Goal: Task Accomplishment & Management: Manage account settings

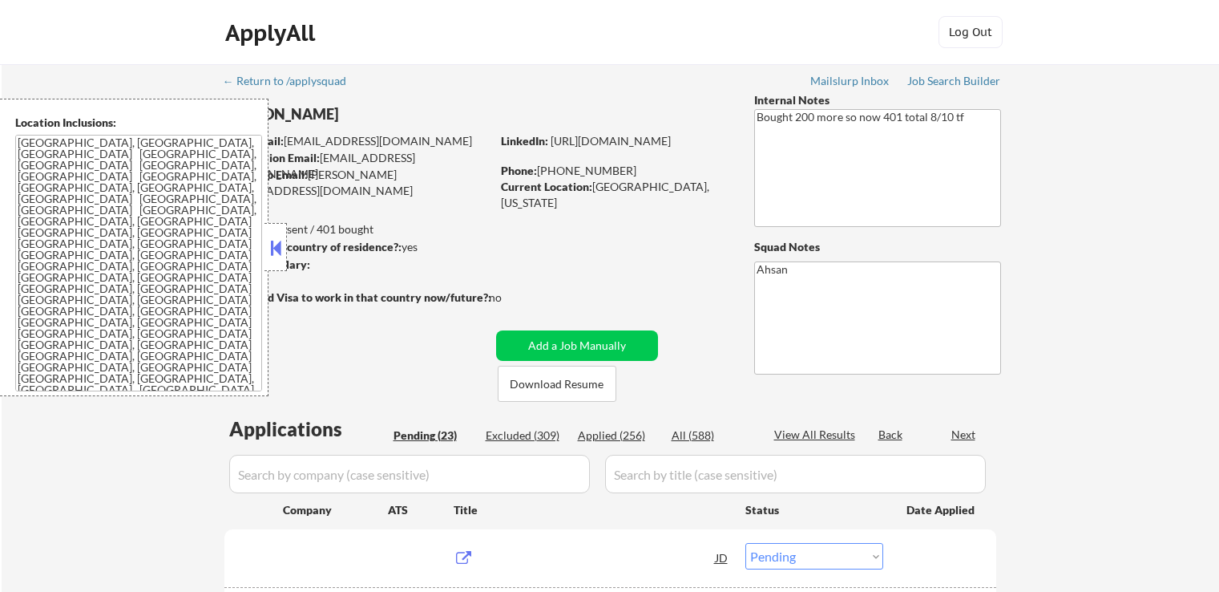
select select ""pending""
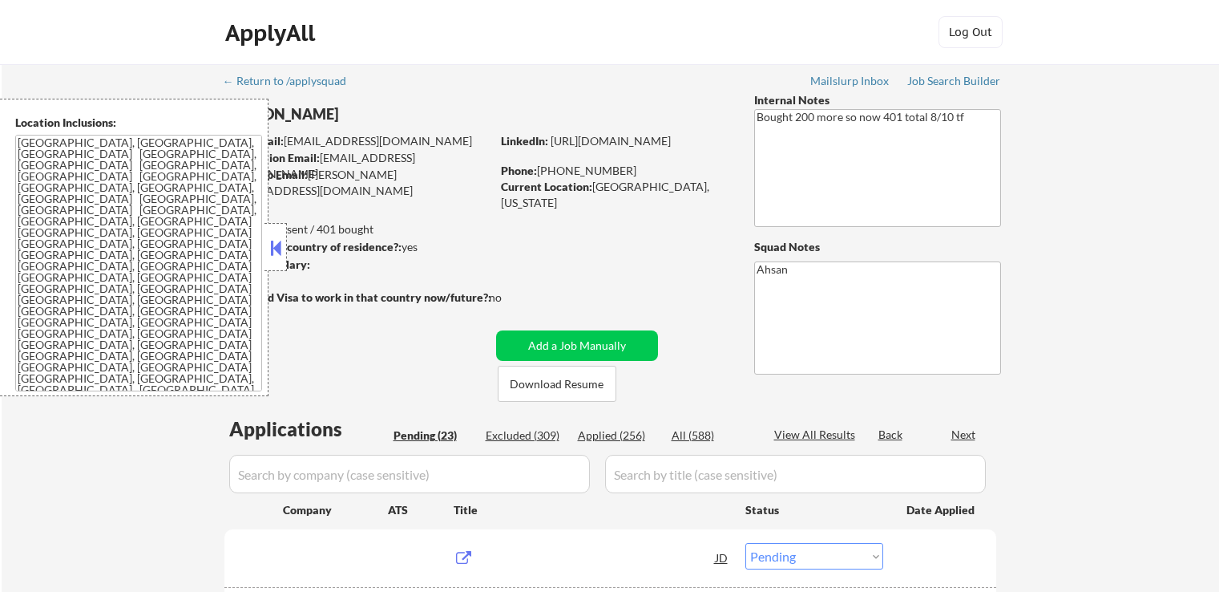
select select ""pending""
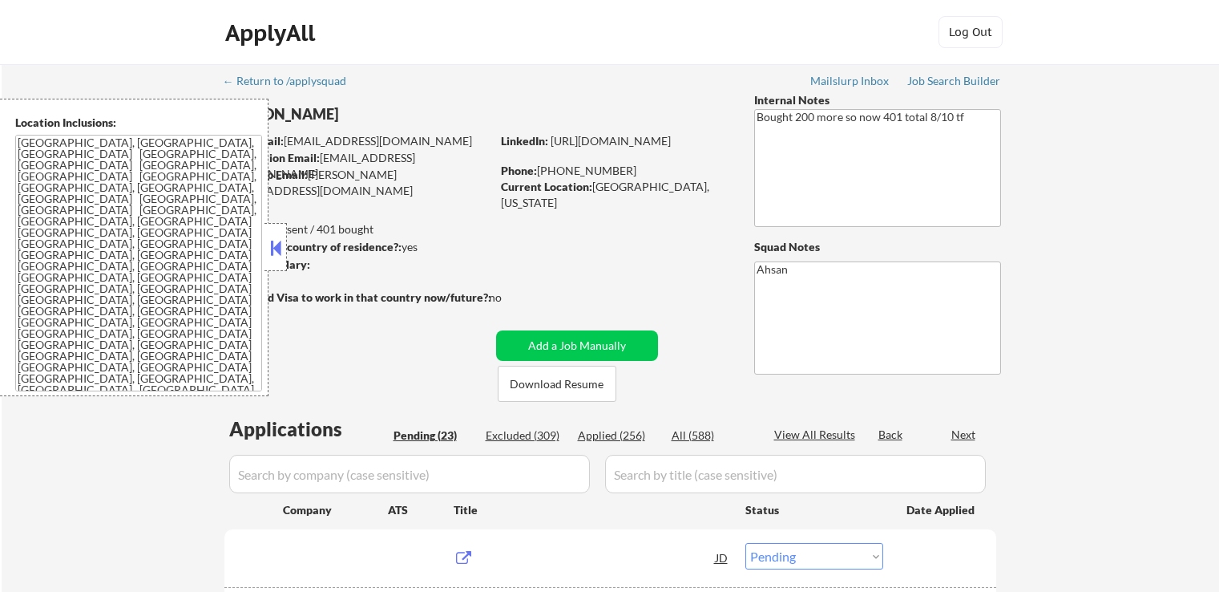
select select ""pending""
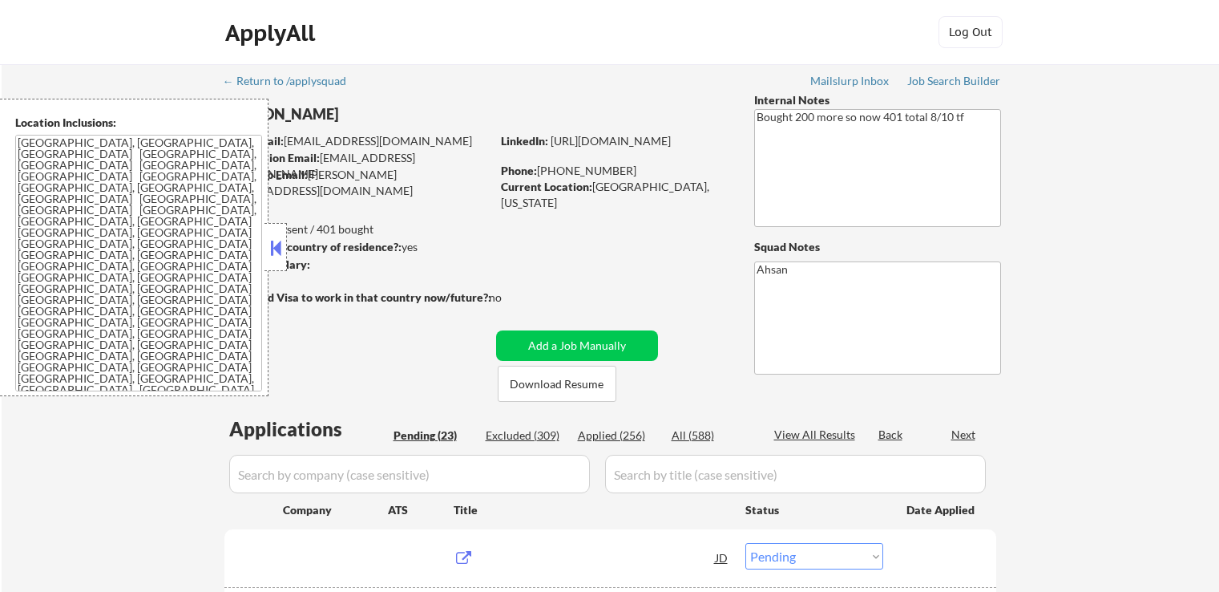
select select ""pending""
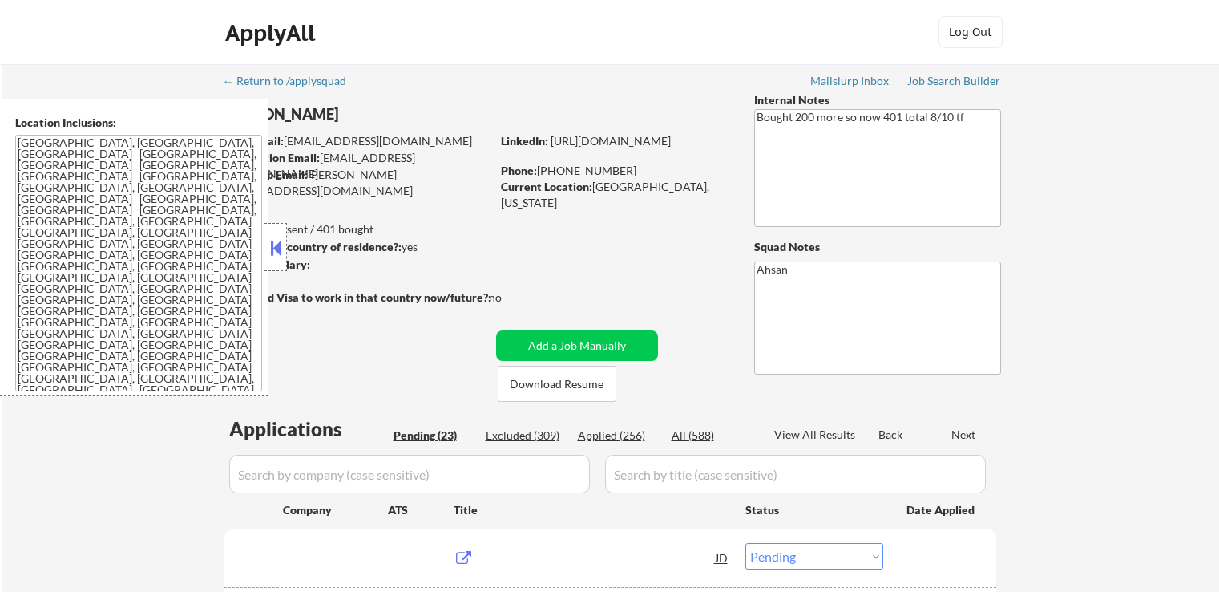
select select ""pending""
click at [277, 251] on button at bounding box center [276, 248] width 18 height 24
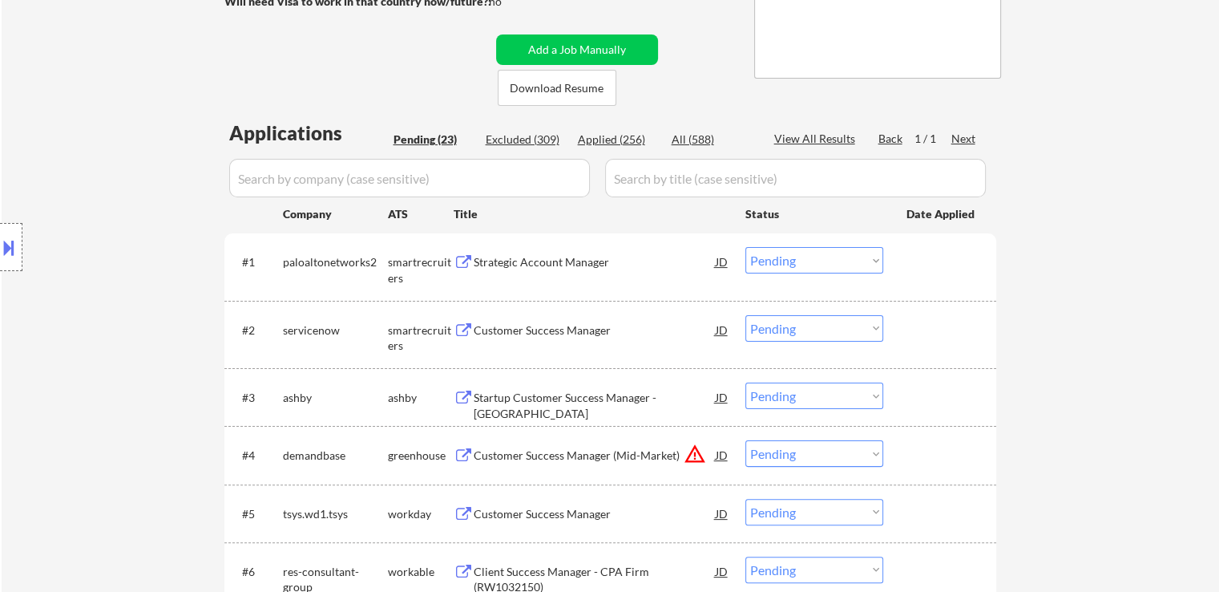
scroll to position [321, 0]
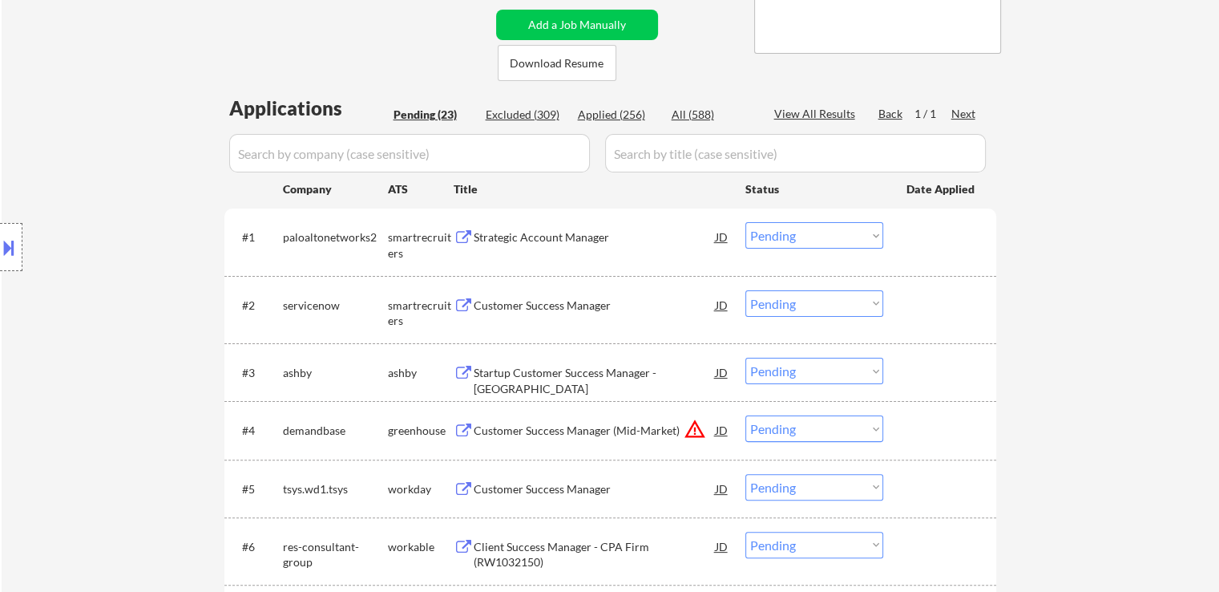
click at [484, 239] on div "Strategic Account Manager" at bounding box center [595, 237] width 242 height 16
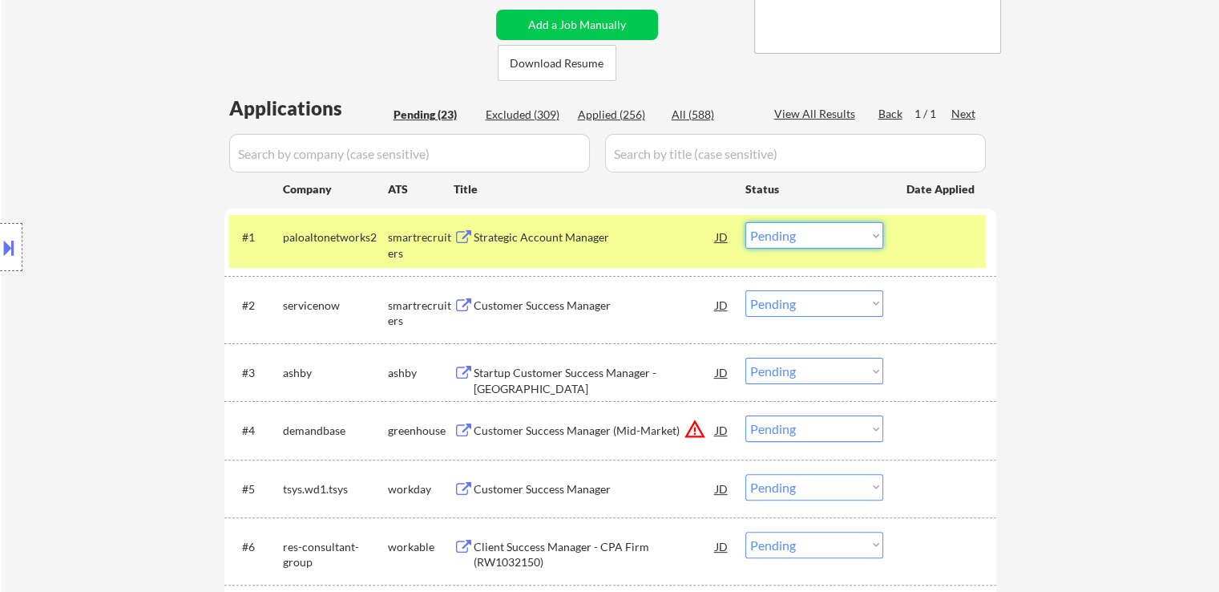
click at [815, 238] on select "Choose an option... Pending Applied Excluded (Questions) Excluded (Expired) Exc…" at bounding box center [814, 235] width 138 height 26
click at [745, 222] on select "Choose an option... Pending Applied Excluded (Questions) Excluded (Expired) Exc…" at bounding box center [814, 235] width 138 height 26
select select ""pending""
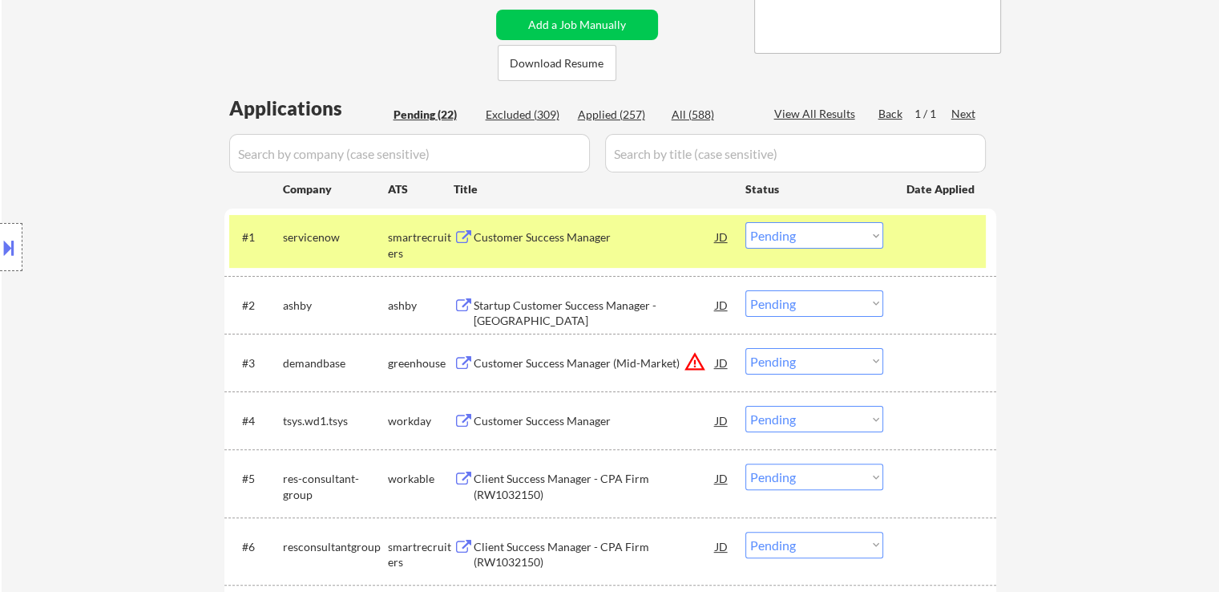
click at [491, 301] on div "Startup Customer Success Manager - Americas" at bounding box center [595, 312] width 242 height 31
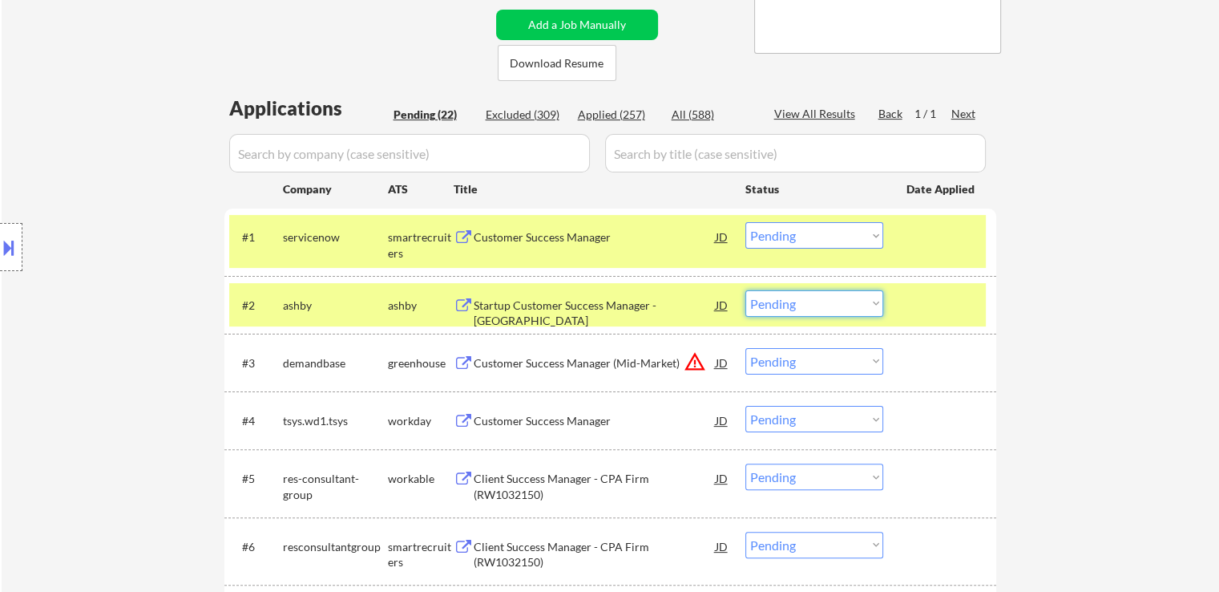
click at [788, 305] on select "Choose an option... Pending Applied Excluded (Questions) Excluded (Expired) Exc…" at bounding box center [814, 303] width 138 height 26
click at [745, 290] on select "Choose an option... Pending Applied Excluded (Questions) Excluded (Expired) Exc…" at bounding box center [814, 303] width 138 height 26
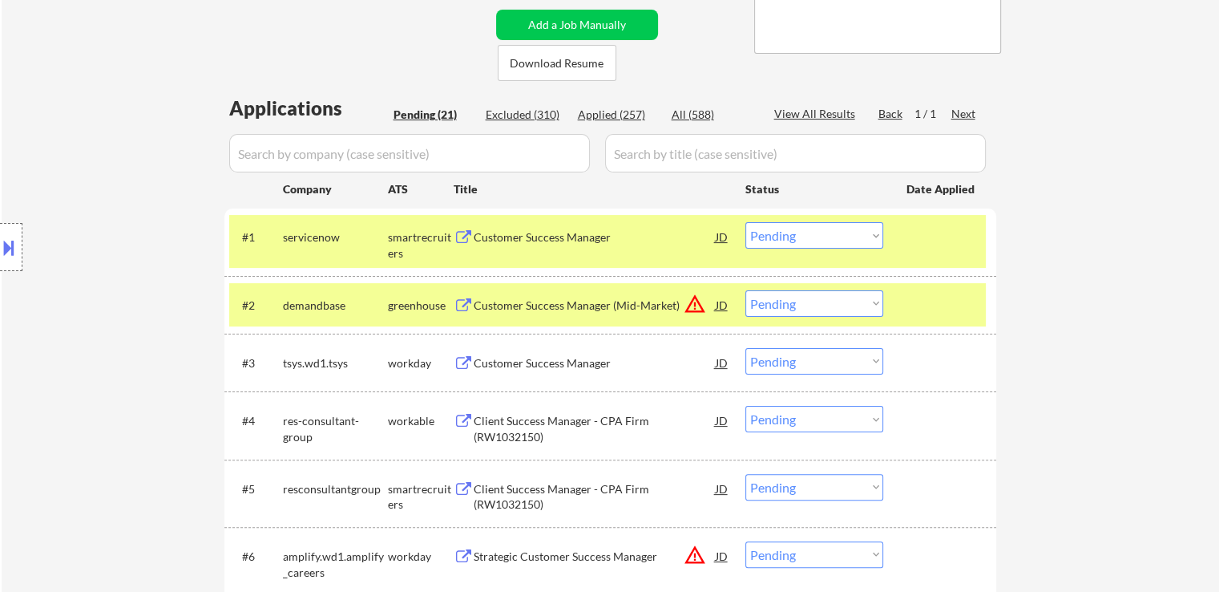
click at [518, 304] on div "Customer Success Manager (Mid-Market)" at bounding box center [595, 305] width 242 height 16
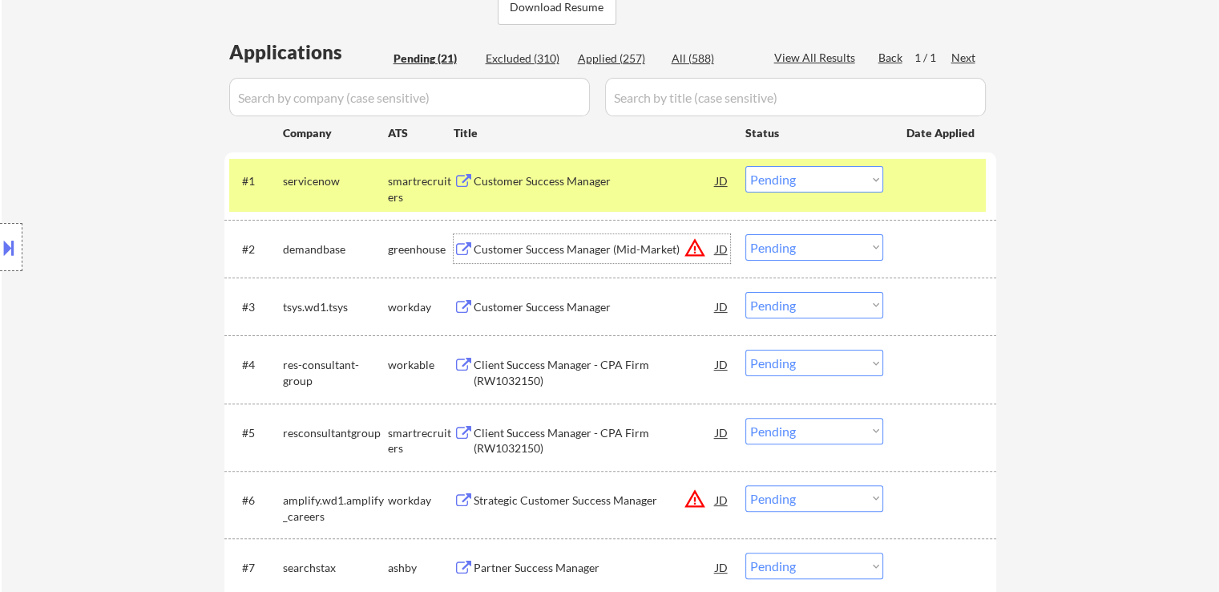
scroll to position [401, 0]
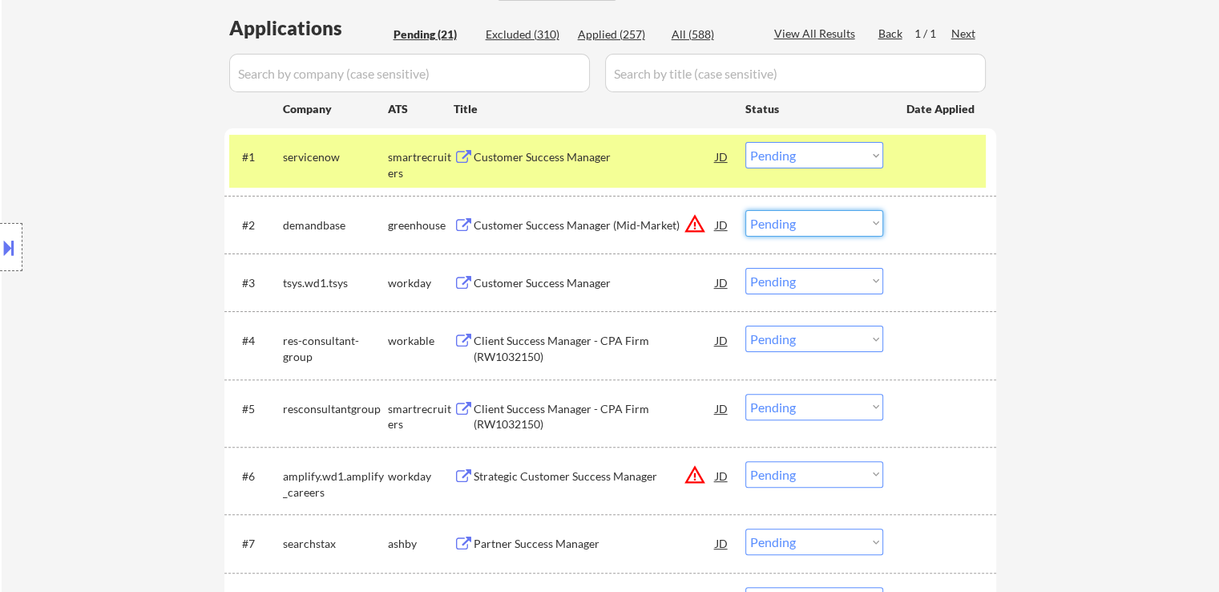
click at [782, 219] on select "Choose an option... Pending Applied Excluded (Questions) Excluded (Expired) Exc…" at bounding box center [814, 223] width 138 height 26
click at [745, 210] on select "Choose an option... Pending Applied Excluded (Questions) Excluded (Expired) Exc…" at bounding box center [814, 223] width 138 height 26
click at [495, 350] on div "Client Success Manager - CPA Firm (RW1032150)" at bounding box center [595, 348] width 242 height 31
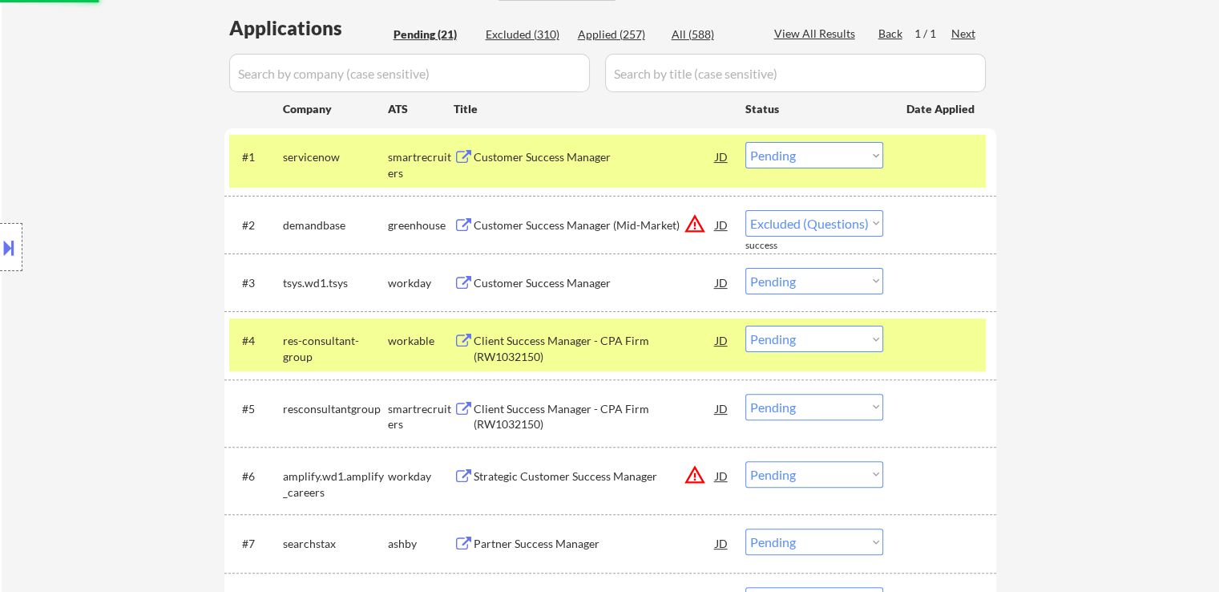
select select ""pending""
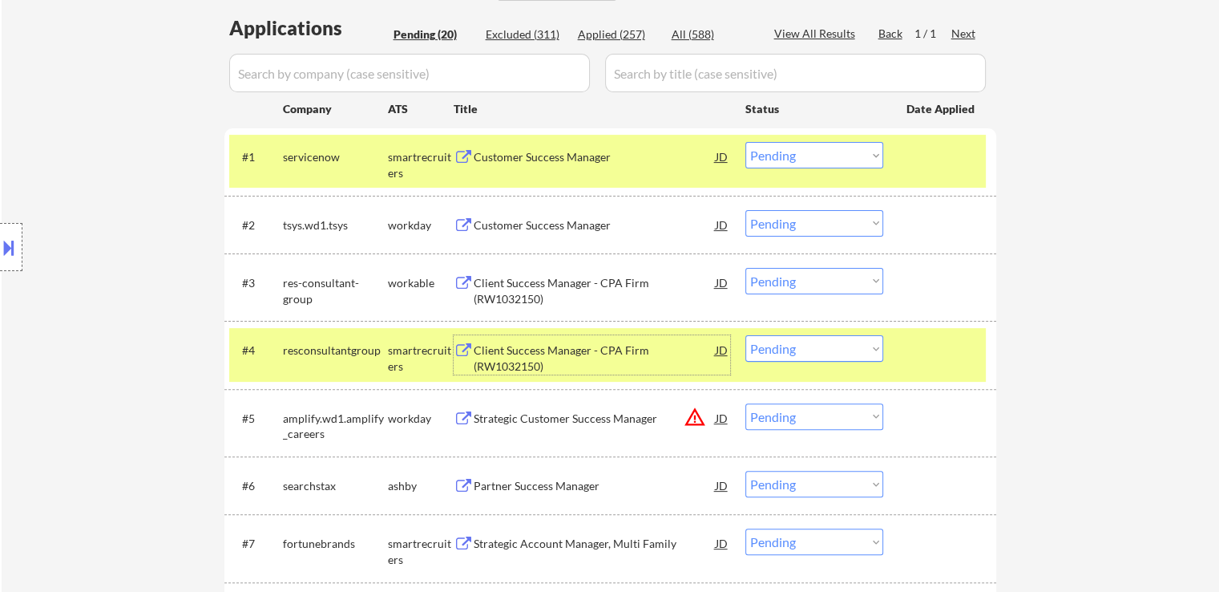
scroll to position [561, 0]
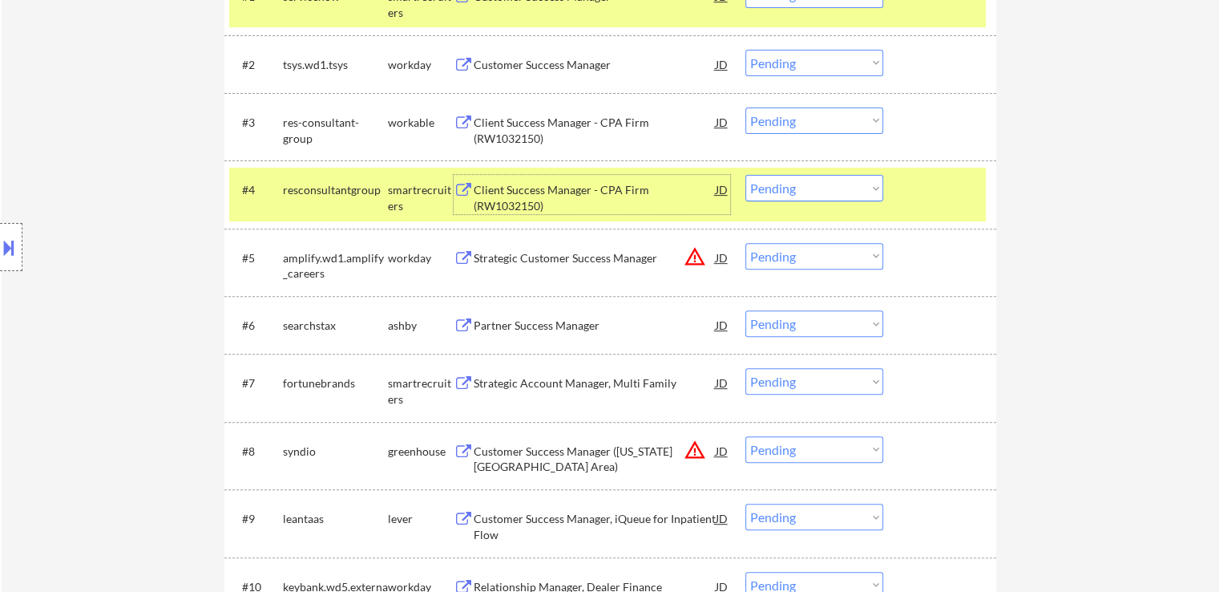
click at [789, 191] on select "Choose an option... Pending Applied Excluded (Questions) Excluded (Expired) Exc…" at bounding box center [814, 188] width 138 height 26
click at [745, 175] on select "Choose an option... Pending Applied Excluded (Questions) Excluded (Expired) Exc…" at bounding box center [814, 188] width 138 height 26
click at [492, 328] on div "Partner Success Manager" at bounding box center [595, 325] width 242 height 16
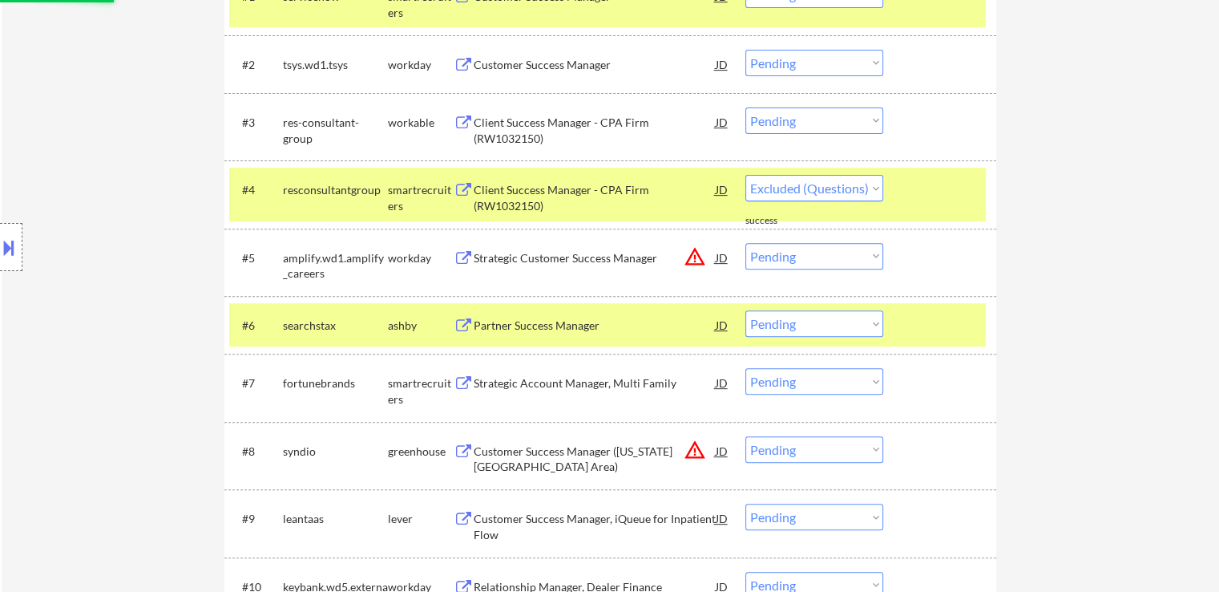
select select ""pending""
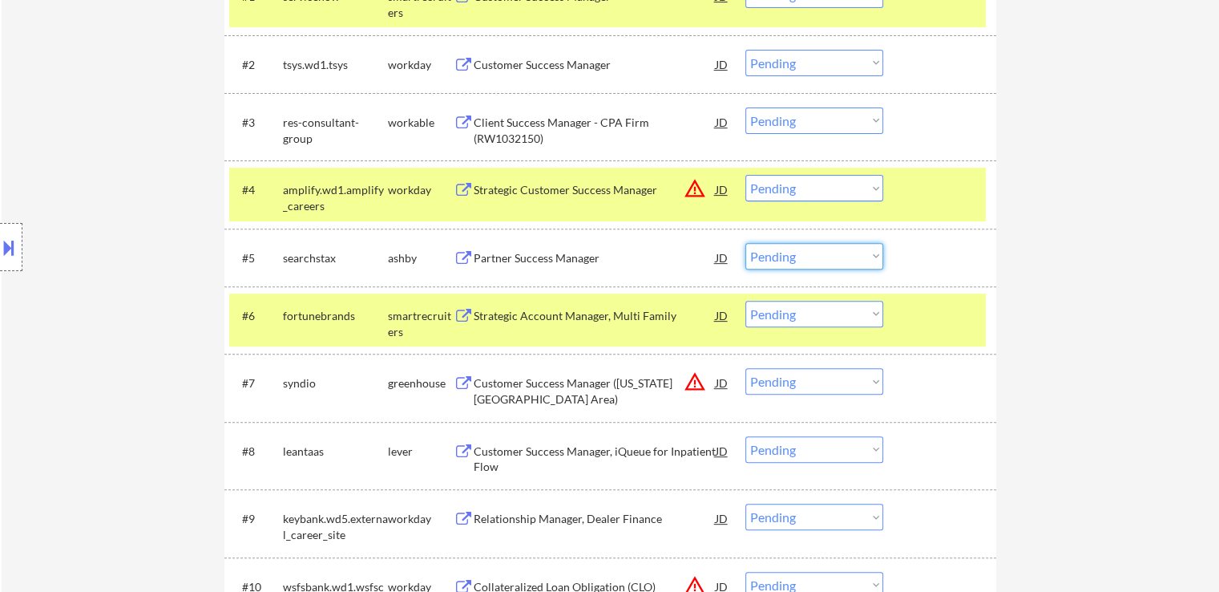
click at [787, 252] on select "Choose an option... Pending Applied Excluded (Questions) Excluded (Expired) Exc…" at bounding box center [814, 256] width 138 height 26
click at [745, 243] on select "Choose an option... Pending Applied Excluded (Questions) Excluded (Expired) Exc…" at bounding box center [814, 256] width 138 height 26
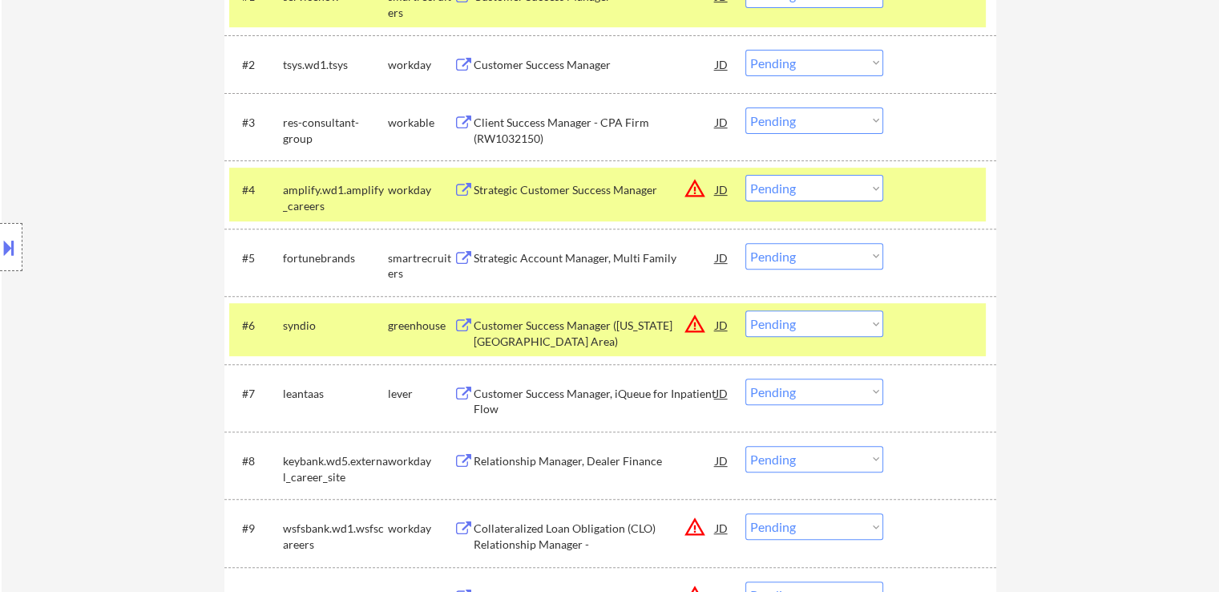
click at [505, 252] on div "Strategic Account Manager, Multi Family" at bounding box center [595, 258] width 242 height 16
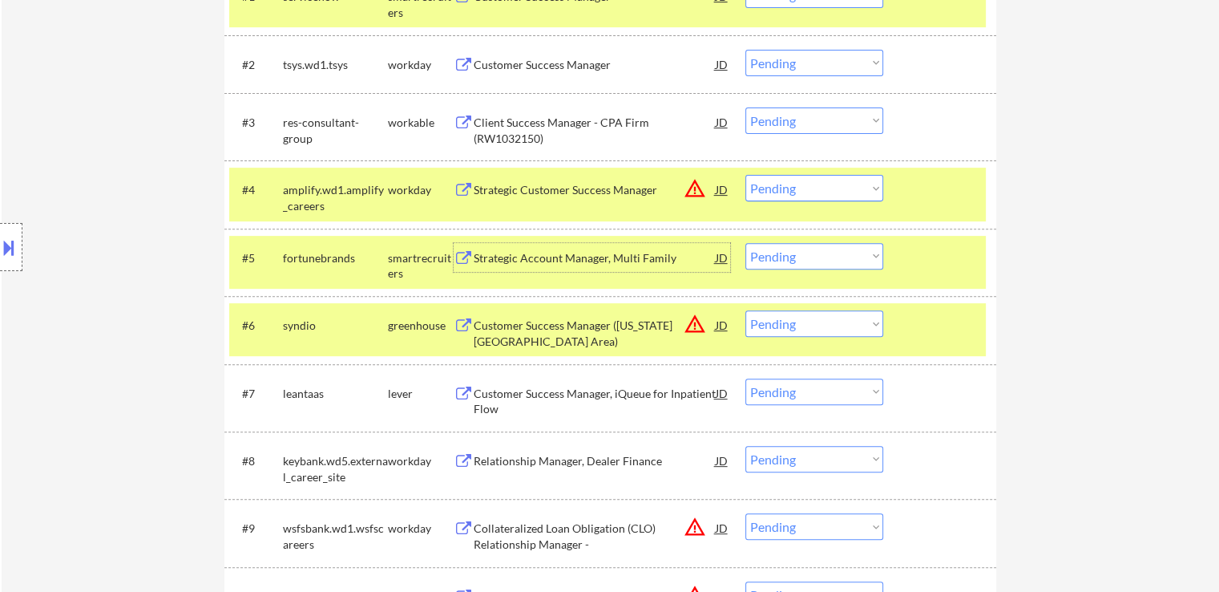
click at [802, 261] on select "Choose an option... Pending Applied Excluded (Questions) Excluded (Expired) Exc…" at bounding box center [814, 256] width 138 height 26
click at [745, 243] on select "Choose an option... Pending Applied Excluded (Questions) Excluded (Expired) Exc…" at bounding box center [814, 256] width 138 height 26
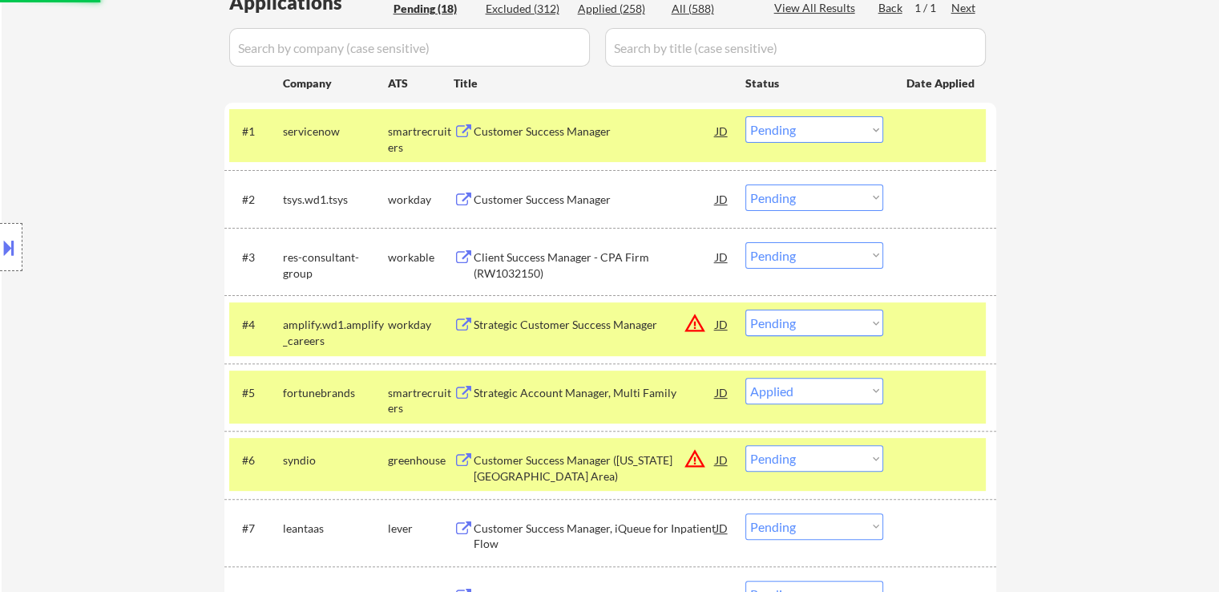
scroll to position [401, 0]
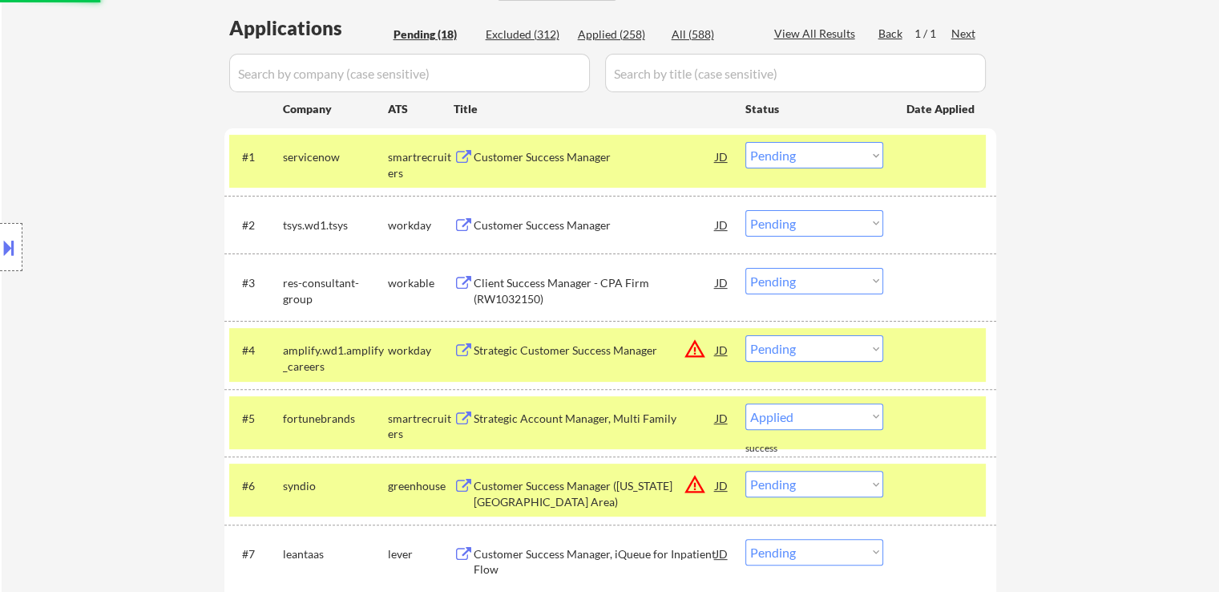
select select ""pending""
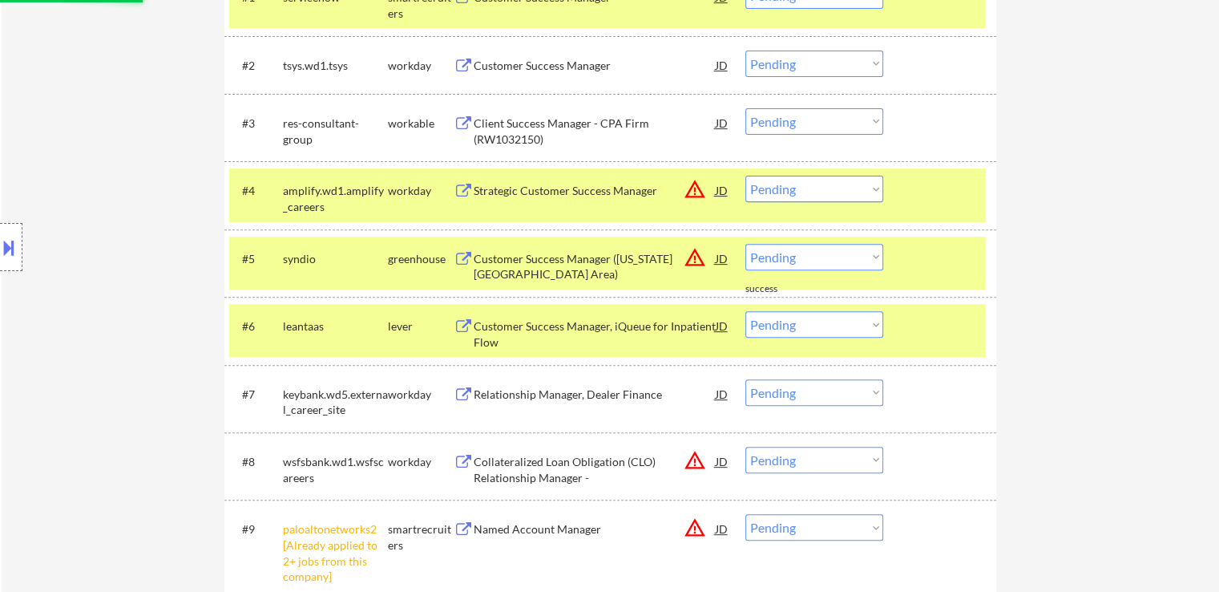
scroll to position [561, 0]
click at [485, 331] on div "Customer Success Manager, iQueue for Inpatient Flow" at bounding box center [595, 332] width 242 height 31
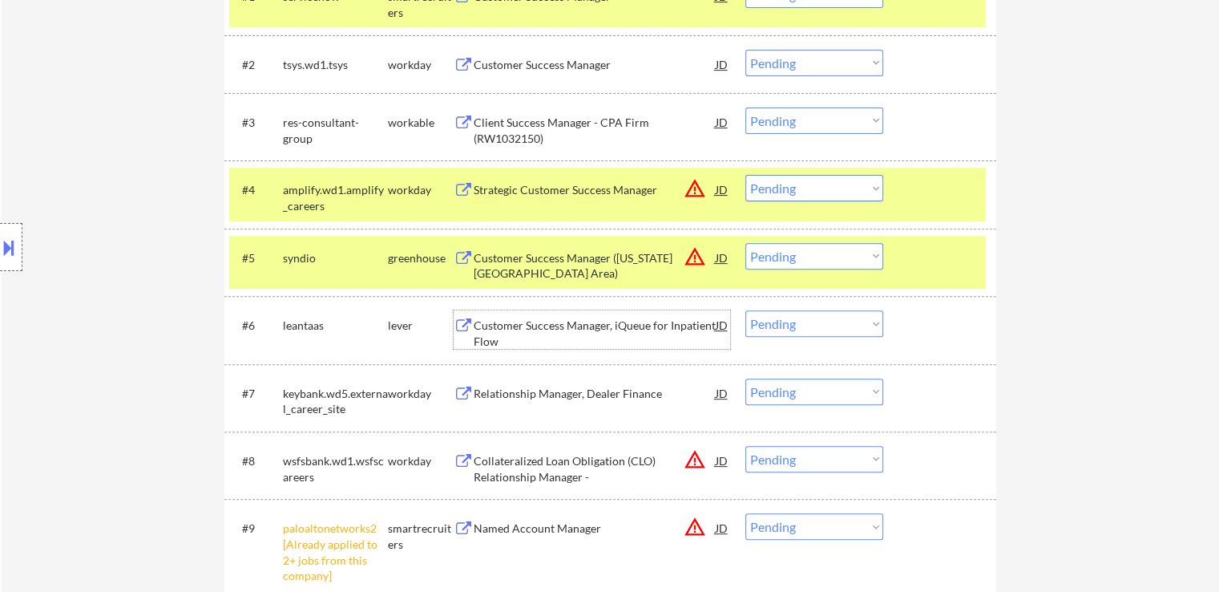
click at [837, 325] on select "Choose an option... Pending Applied Excluded (Questions) Excluded (Expired) Exc…" at bounding box center [814, 323] width 138 height 26
click at [745, 310] on select "Choose an option... Pending Applied Excluded (Questions) Excluded (Expired) Exc…" at bounding box center [814, 323] width 138 height 26
select select ""pending""
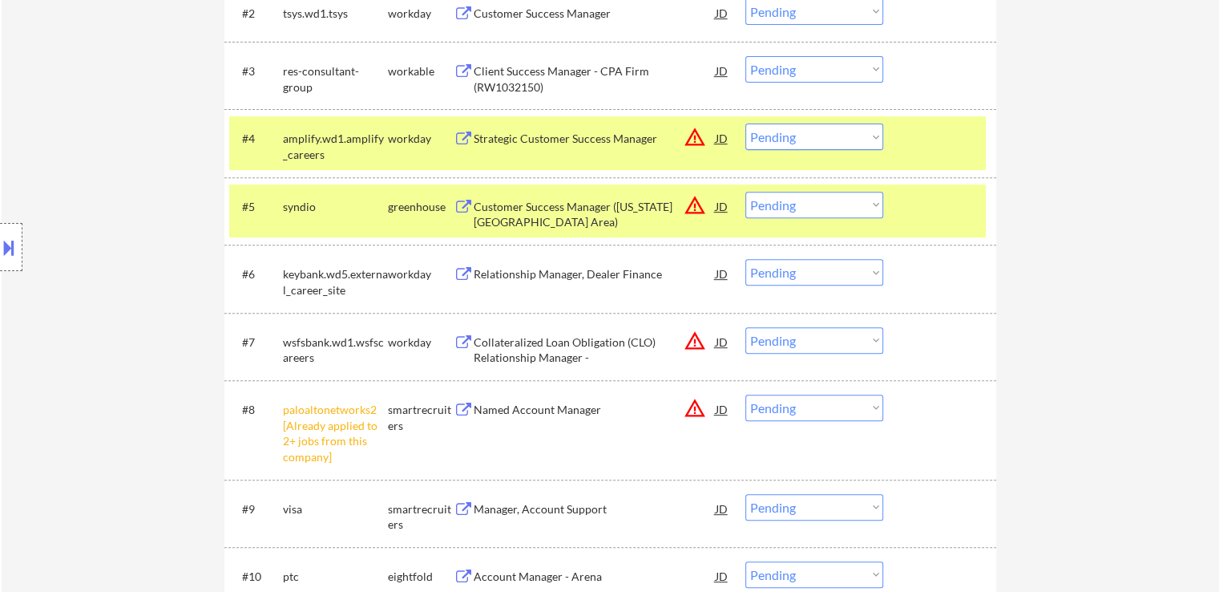
scroll to position [641, 0]
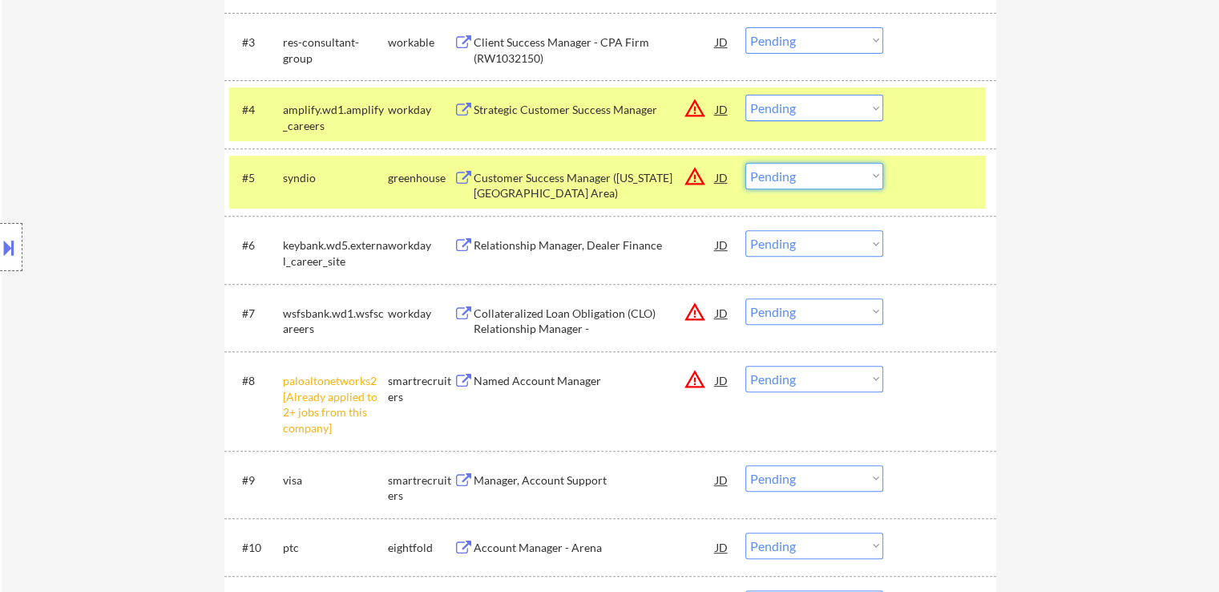
click at [798, 176] on select "Choose an option... Pending Applied Excluded (Questions) Excluded (Expired) Exc…" at bounding box center [814, 176] width 138 height 26
click at [745, 163] on select "Choose an option... Pending Applied Excluded (Questions) Excluded (Expired) Exc…" at bounding box center [814, 176] width 138 height 26
select select ""pending""
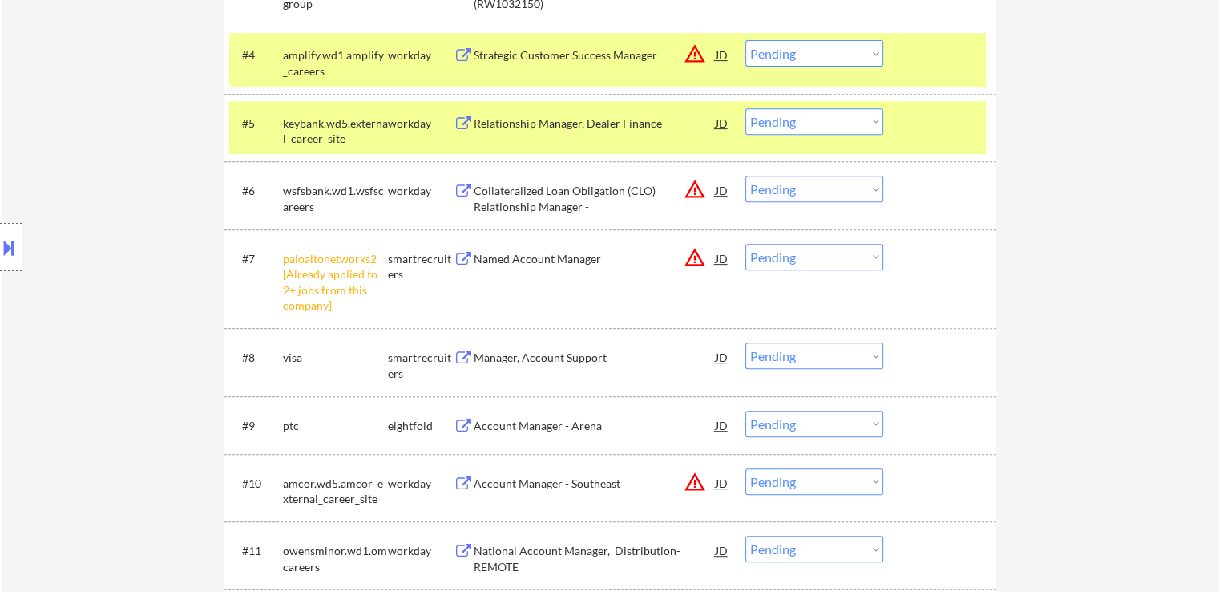
scroll to position [721, 0]
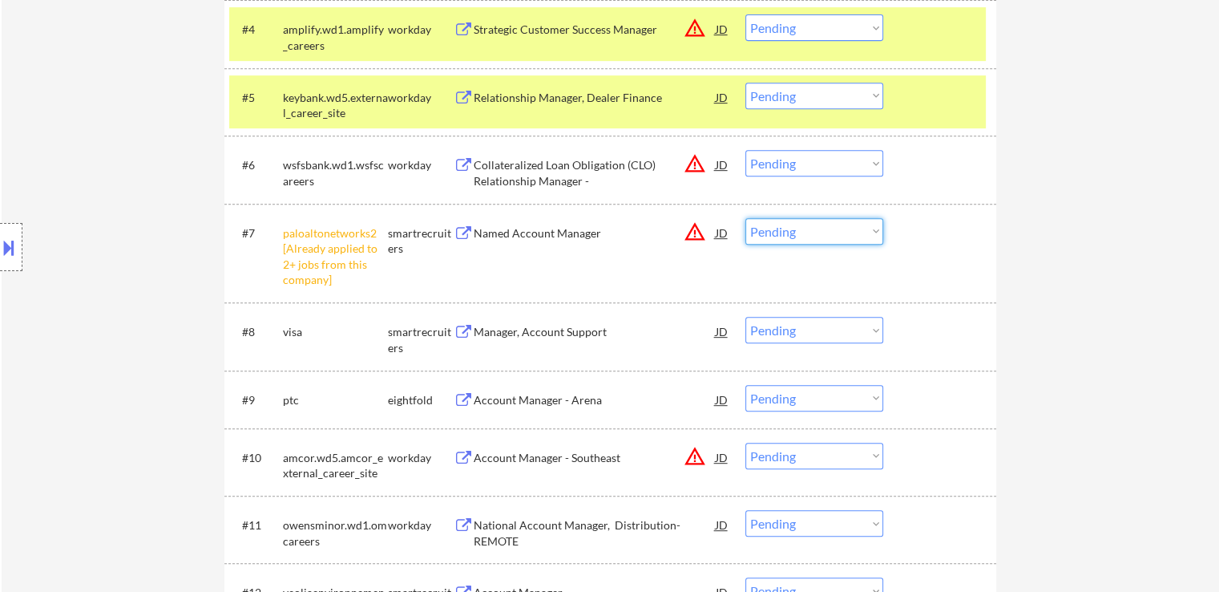
click at [784, 230] on select "Choose an option... Pending Applied Excluded (Questions) Excluded (Expired) Exc…" at bounding box center [814, 231] width 138 height 26
click at [745, 218] on select "Choose an option... Pending Applied Excluded (Questions) Excluded (Expired) Exc…" at bounding box center [814, 231] width 138 height 26
click at [786, 161] on select "Choose an option... Pending Applied Excluded (Questions) Excluded (Expired) Exc…" at bounding box center [814, 163] width 138 height 26
select select ""pending""
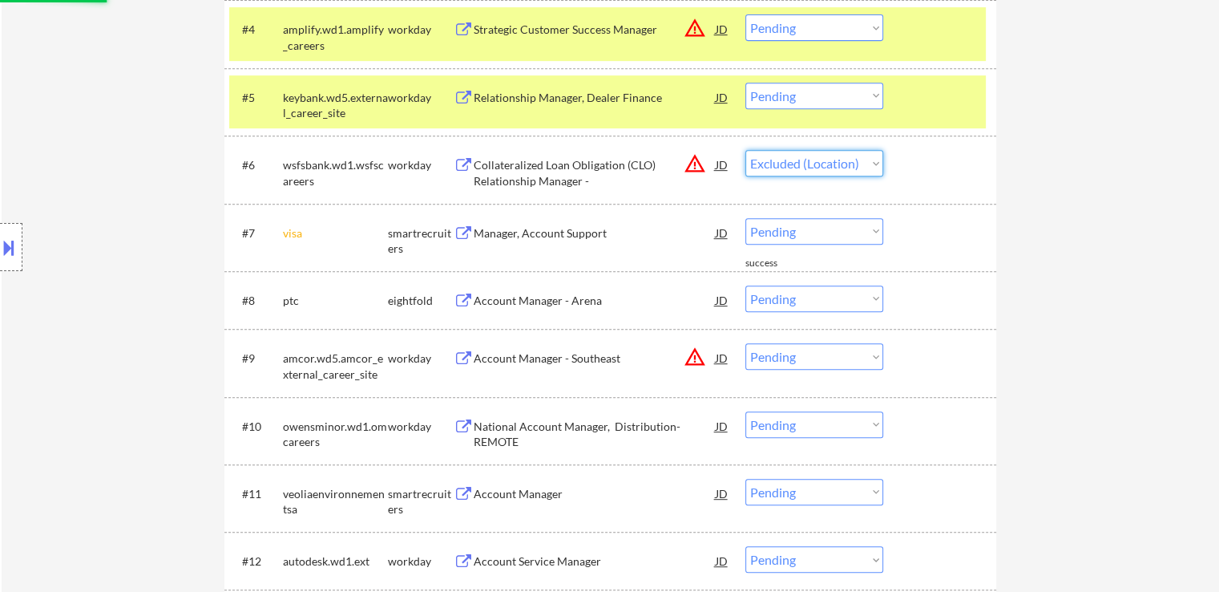
click at [745, 150] on select "Choose an option... Pending Applied Excluded (Questions) Excluded (Expired) Exc…" at bounding box center [814, 163] width 138 height 26
click at [6, 252] on button at bounding box center [9, 247] width 18 height 26
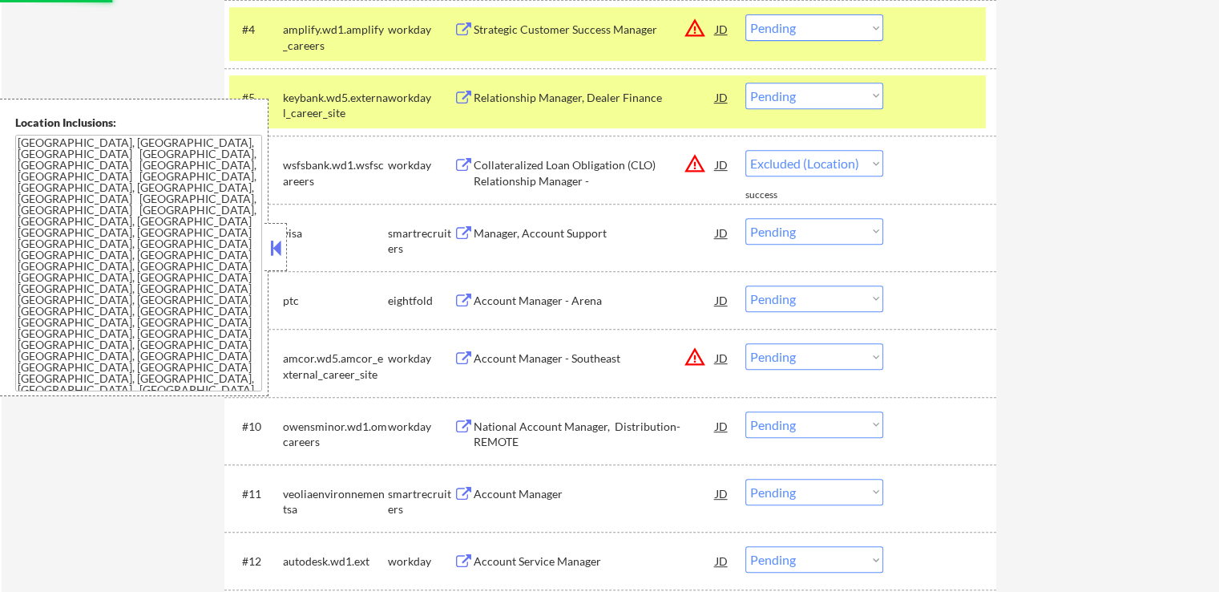
select select ""pending""
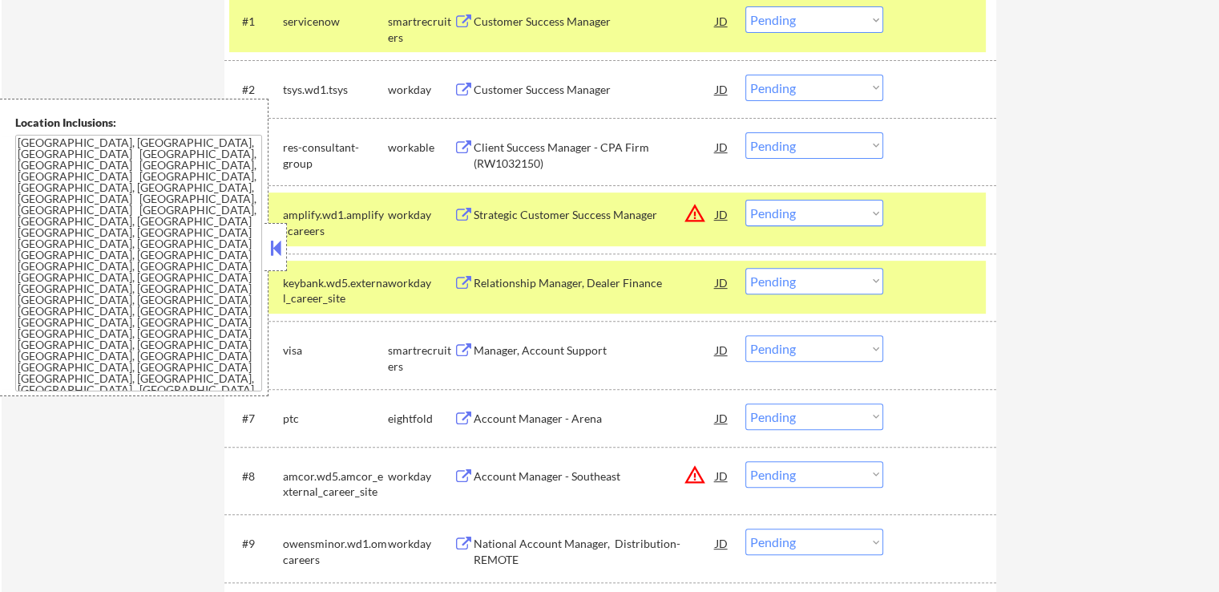
scroll to position [561, 0]
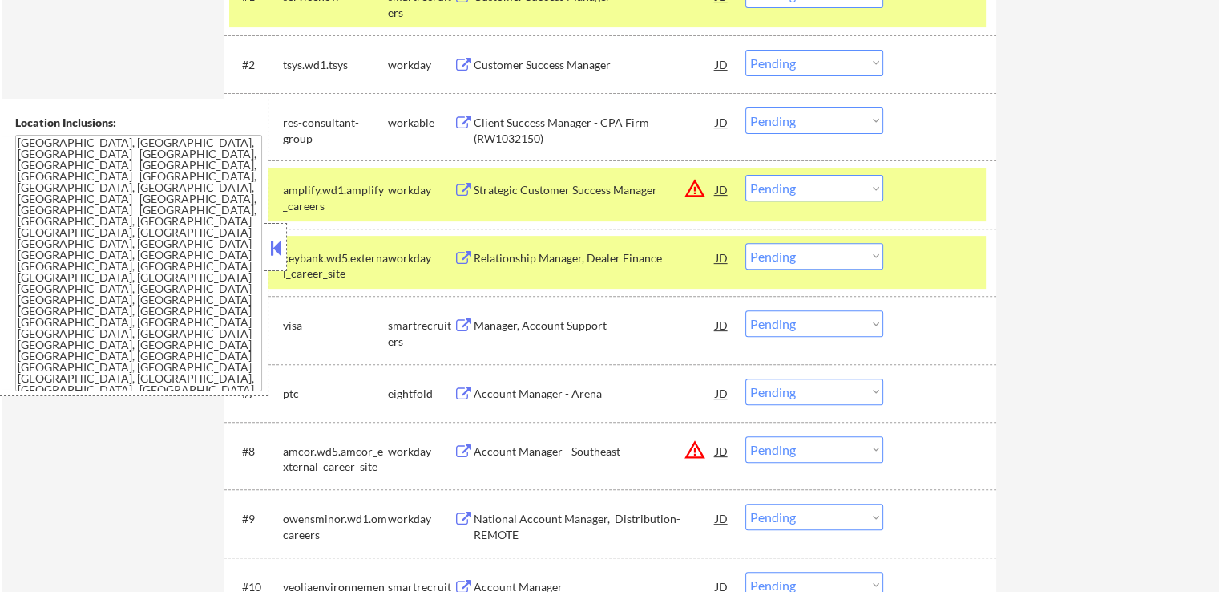
click at [579, 194] on div "Strategic Customer Success Manager" at bounding box center [595, 190] width 242 height 16
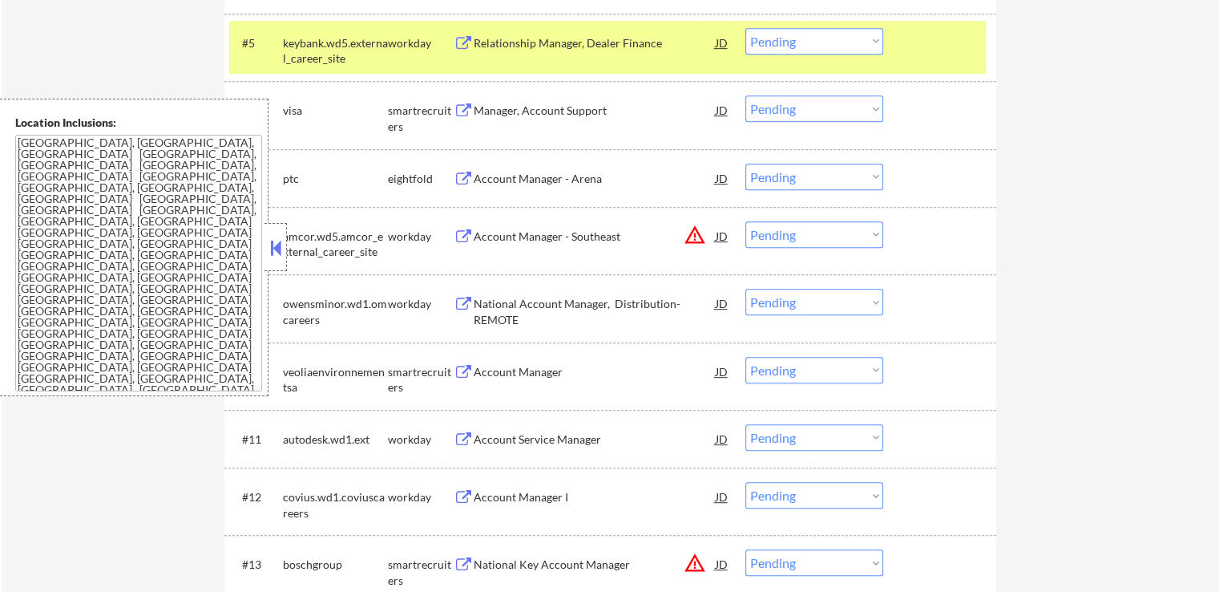
scroll to position [802, 0]
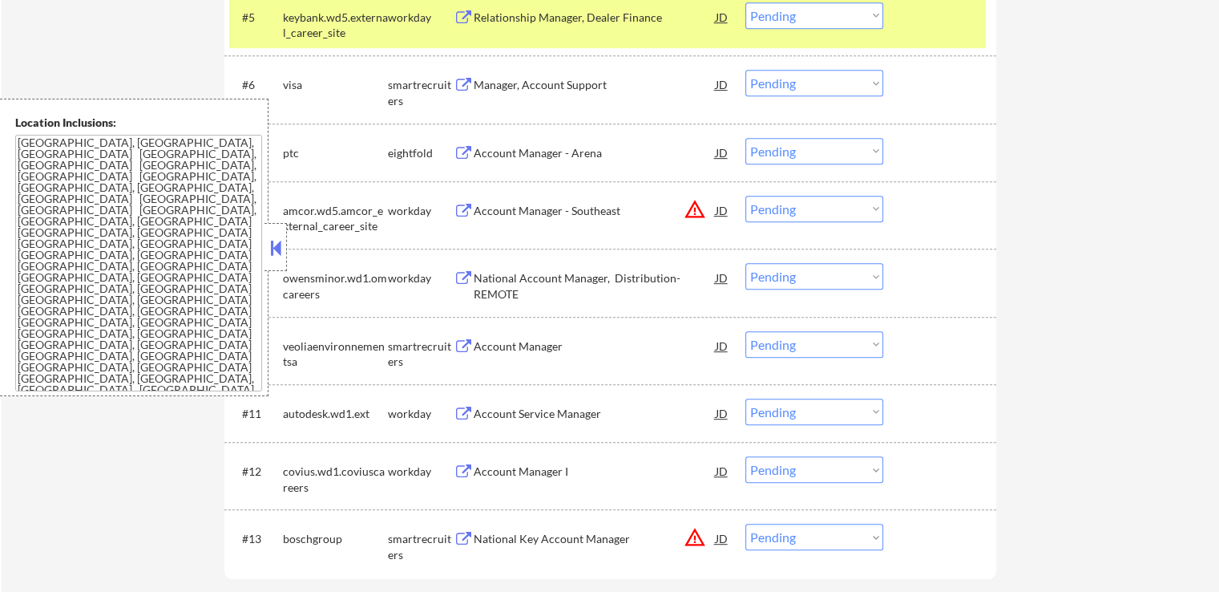
click at [570, 212] on div "Account Manager - Southeast" at bounding box center [595, 211] width 242 height 16
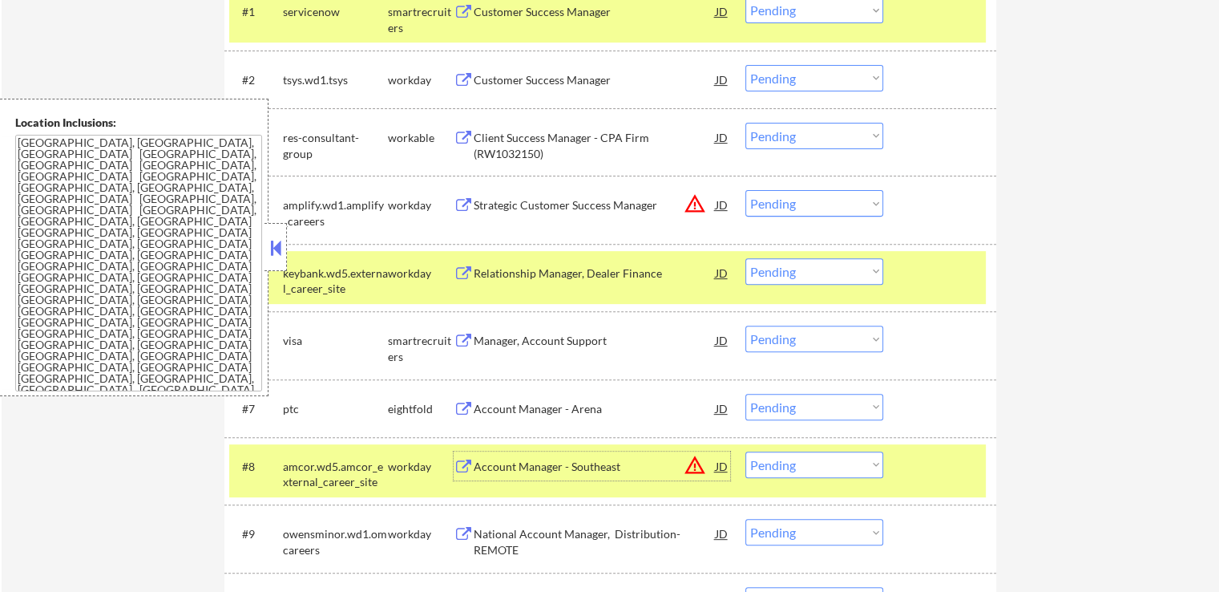
scroll to position [641, 0]
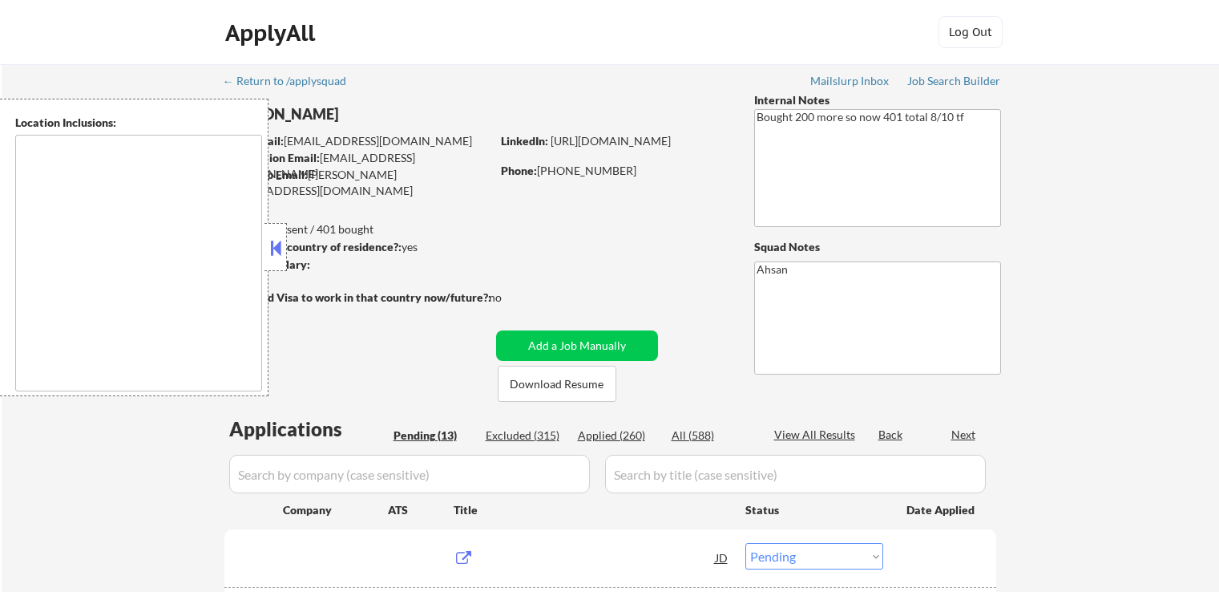
select select ""pending""
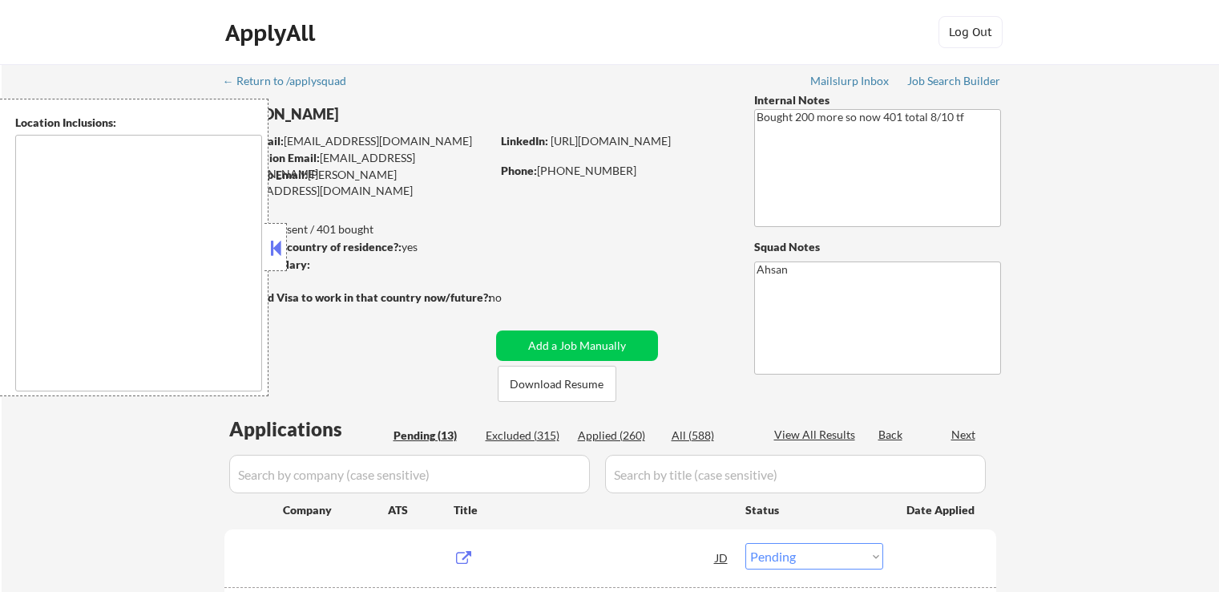
select select ""pending""
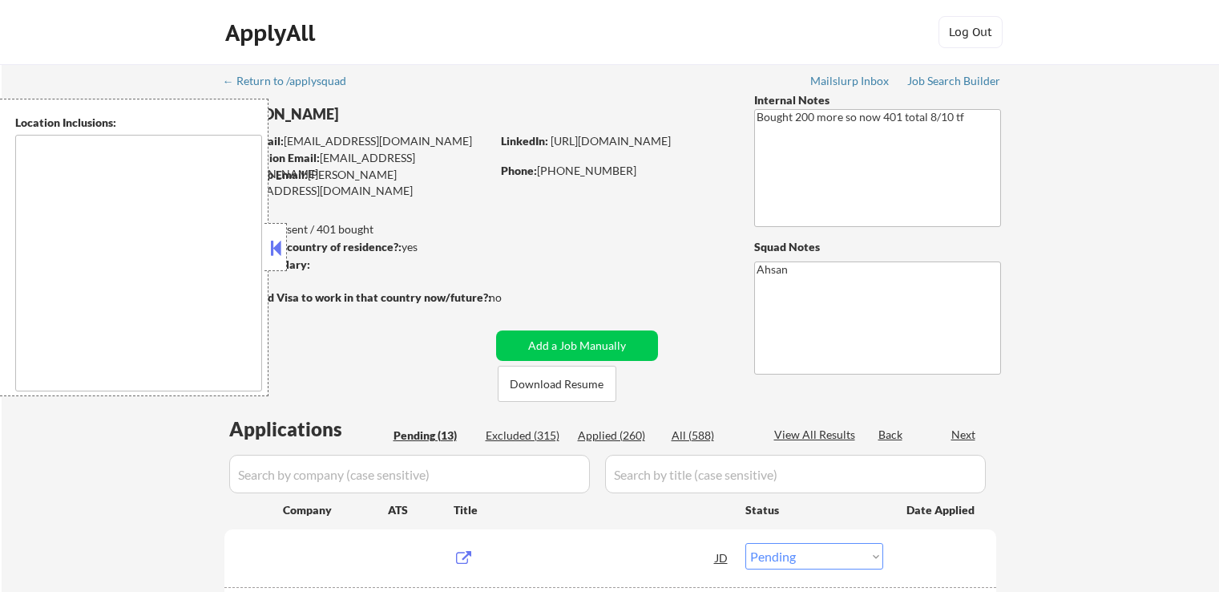
select select ""pending""
type textarea "[GEOGRAPHIC_DATA], [GEOGRAPHIC_DATA], [GEOGRAPHIC_DATA] [GEOGRAPHIC_DATA], [GEO…"
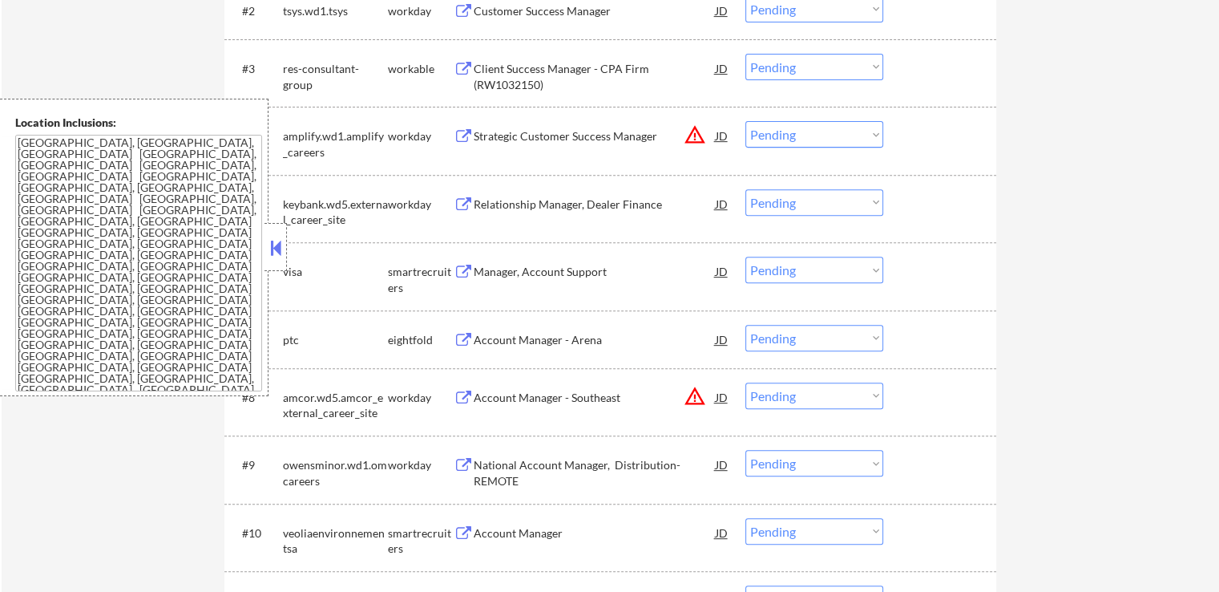
scroll to position [641, 0]
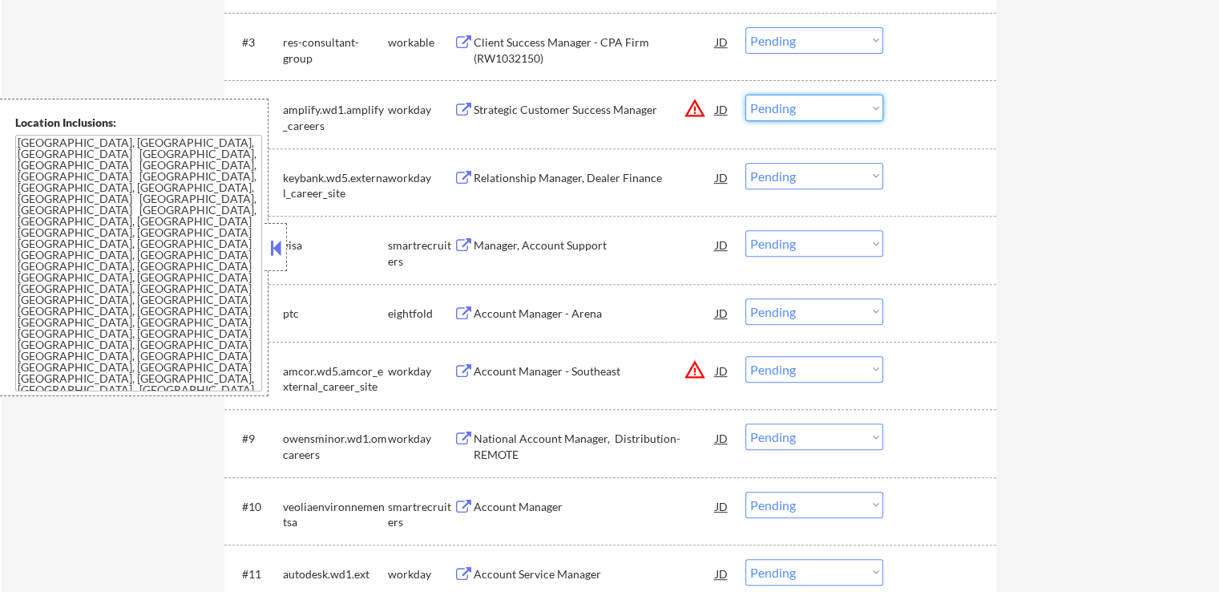
click at [793, 110] on select "Choose an option... Pending Applied Excluded (Questions) Excluded (Expired) Exc…" at bounding box center [814, 108] width 138 height 26
click at [745, 95] on select "Choose an option... Pending Applied Excluded (Questions) Excluded (Expired) Exc…" at bounding box center [814, 108] width 138 height 26
select select ""pending""
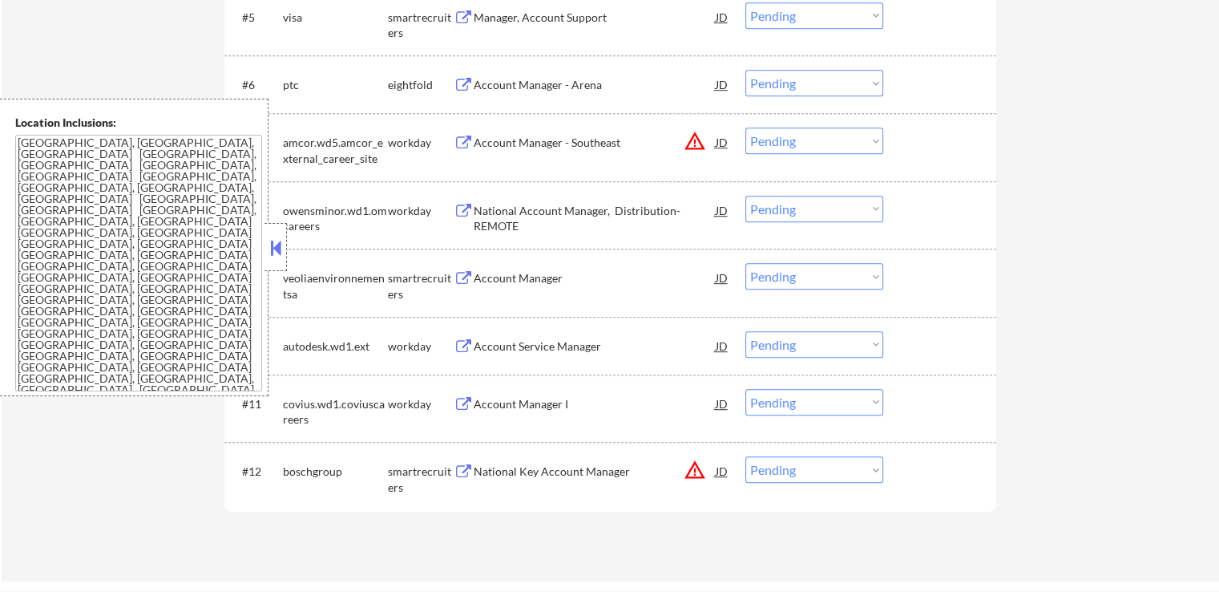
scroll to position [882, 0]
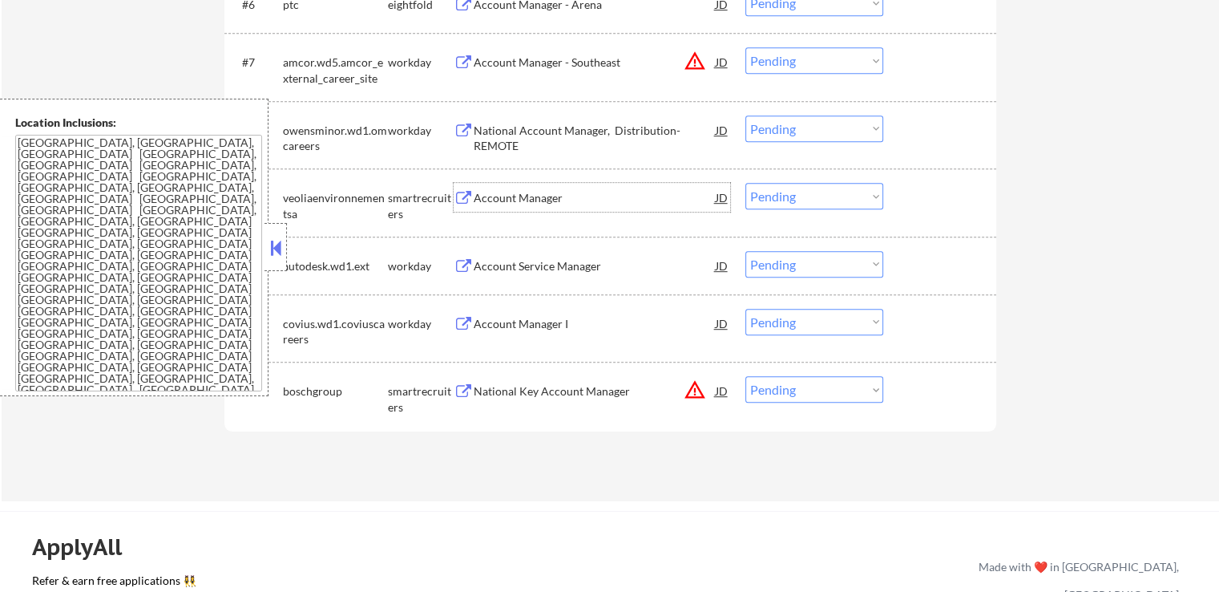
click at [491, 199] on div "Account Manager" at bounding box center [595, 198] width 242 height 16
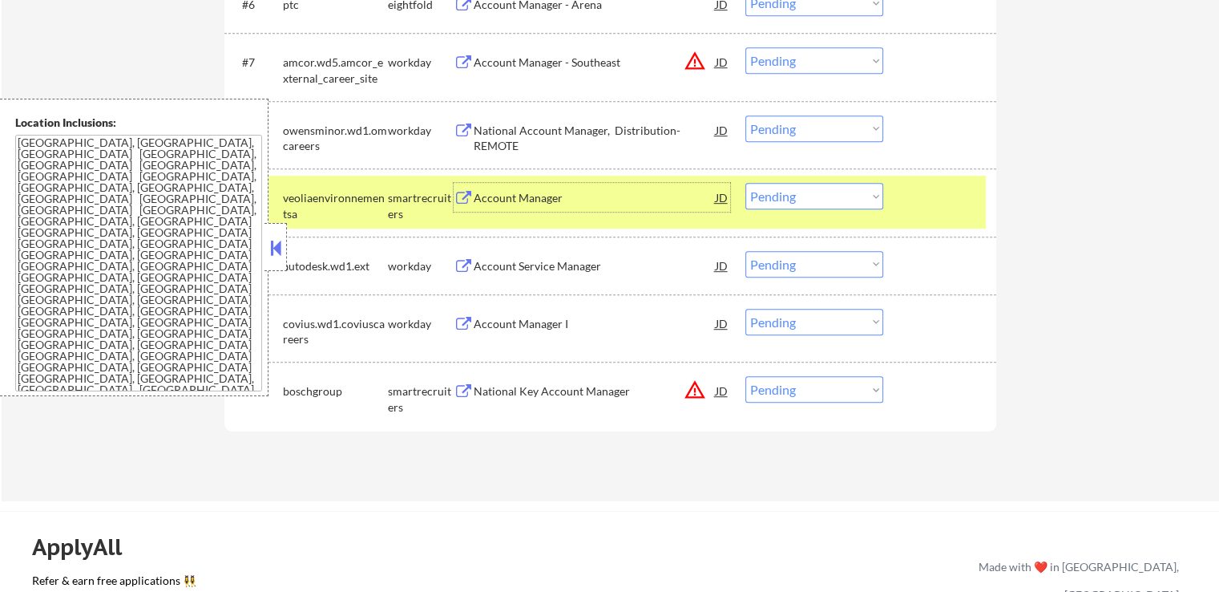
click at [801, 197] on select "Choose an option... Pending Applied Excluded (Questions) Excluded (Expired) Exc…" at bounding box center [814, 196] width 138 height 26
click at [745, 183] on select "Choose an option... Pending Applied Excluded (Questions) Excluded (Expired) Exc…" at bounding box center [814, 196] width 138 height 26
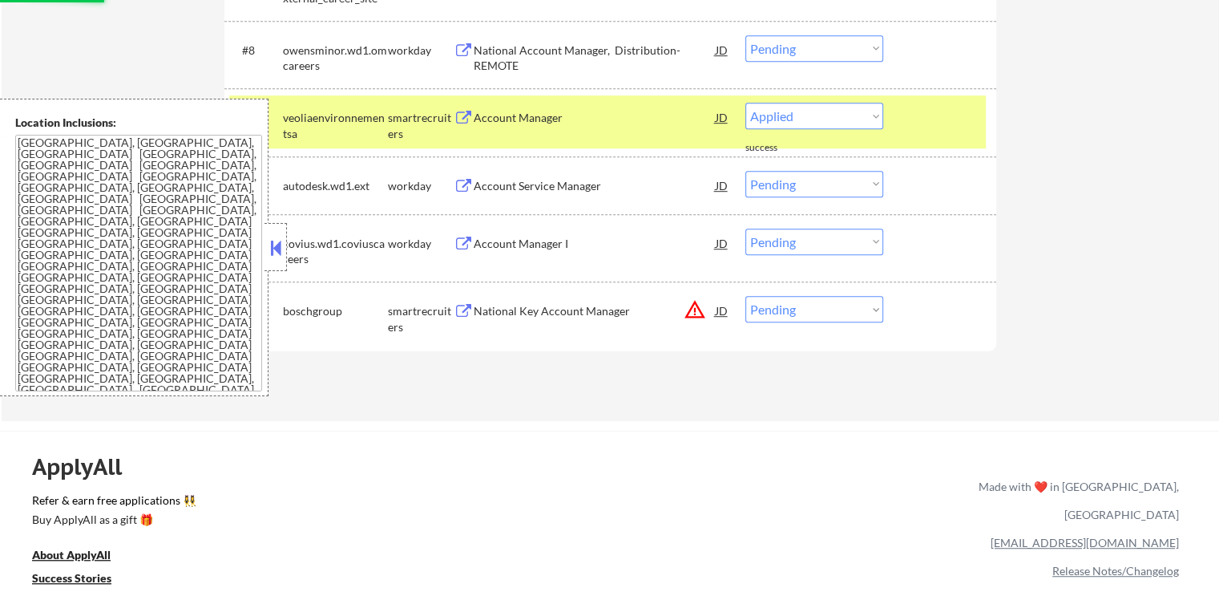
select select ""pending""
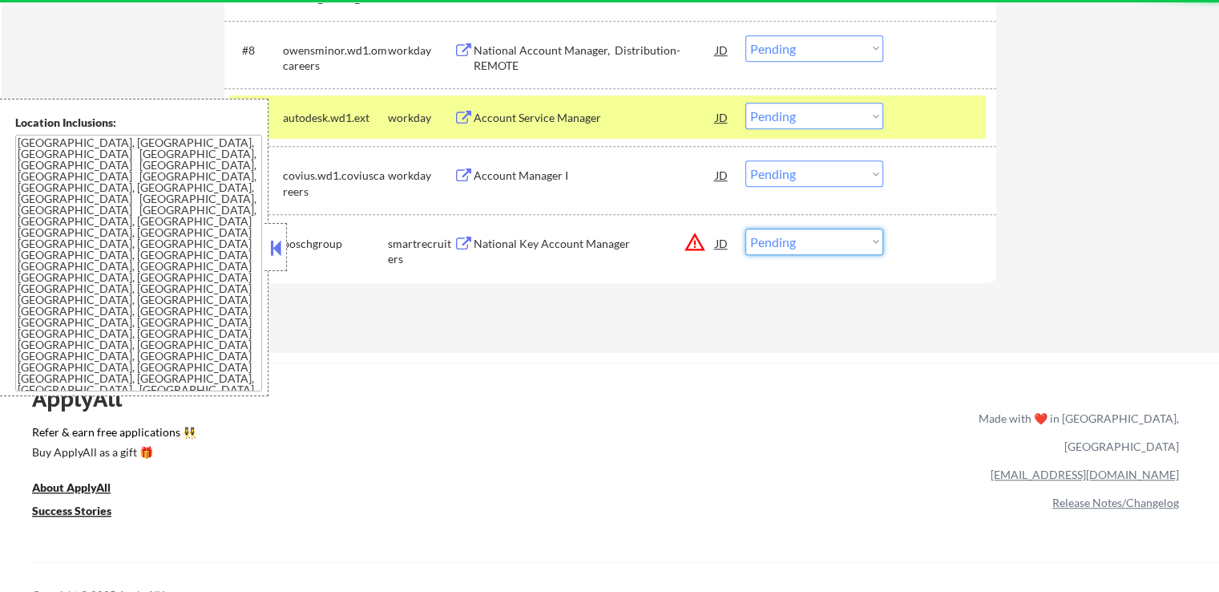
click at [794, 235] on select "Choose an option... Pending Applied Excluded (Questions) Excluded (Expired) Exc…" at bounding box center [814, 241] width 138 height 26
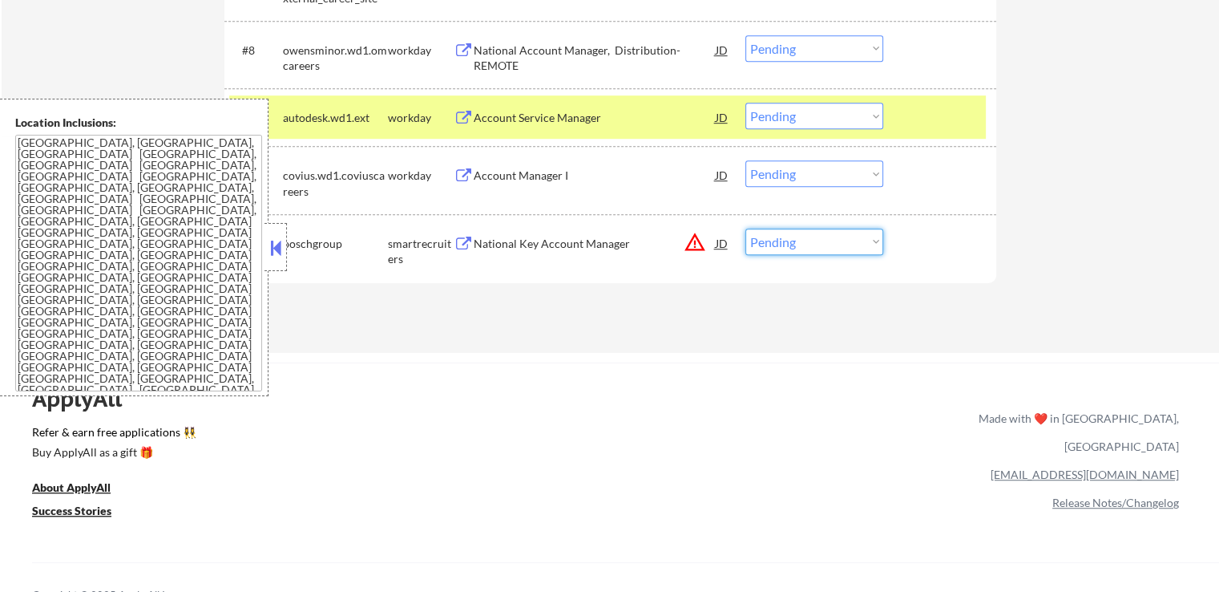
select select ""excluded__location_""
click at [745, 228] on select "Choose an option... Pending Applied Excluded (Questions) Excluded (Expired) Exc…" at bounding box center [814, 241] width 138 height 26
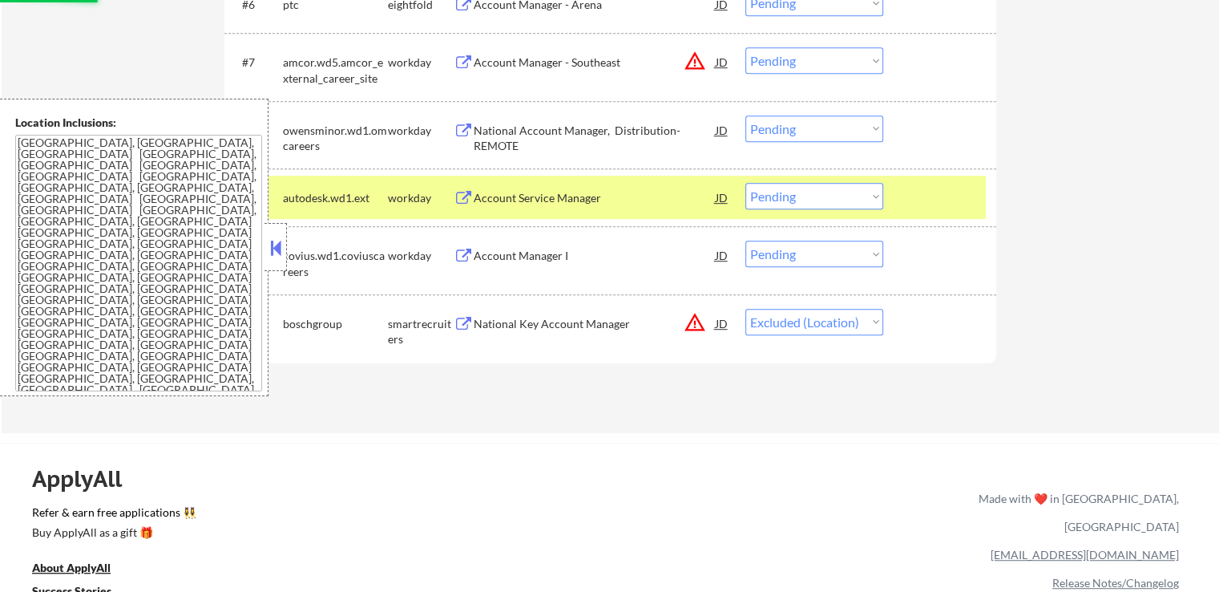
scroll to position [802, 0]
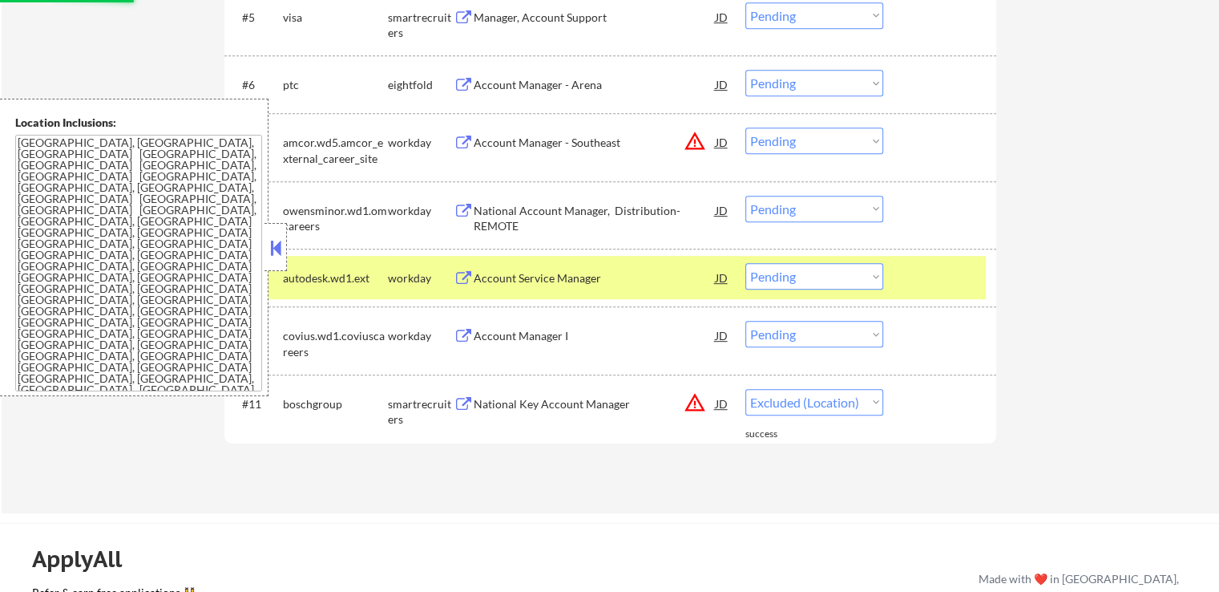
click at [776, 142] on select "Choose an option... Pending Applied Excluded (Questions) Excluded (Expired) Exc…" at bounding box center [814, 140] width 138 height 26
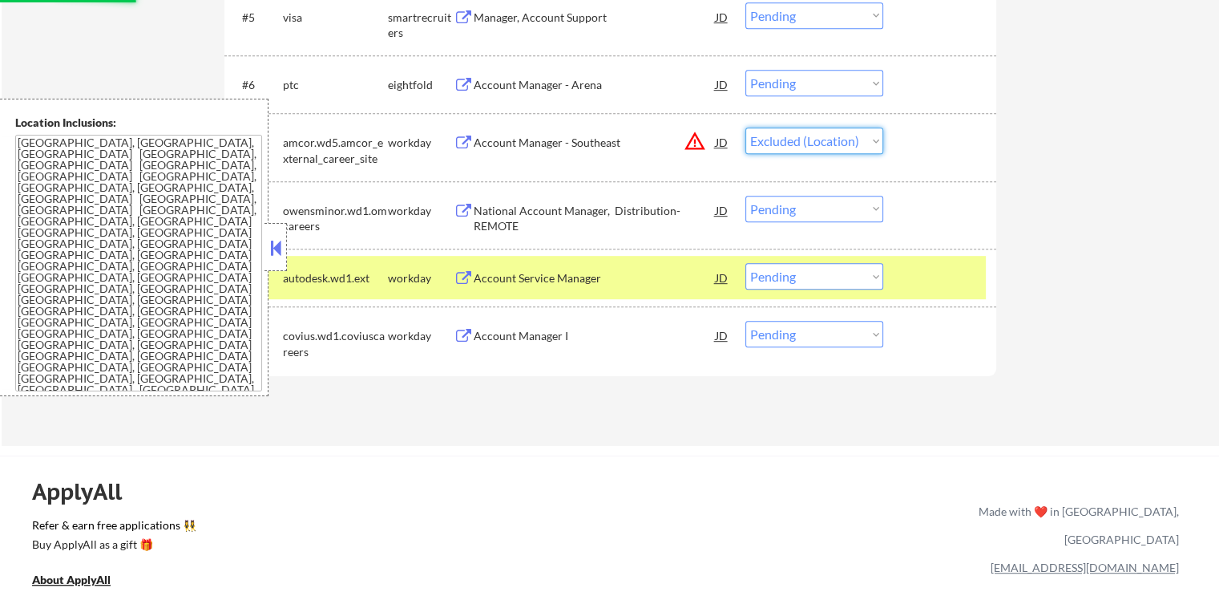
click at [745, 127] on select "Choose an option... Pending Applied Excluded (Questions) Excluded (Expired) Exc…" at bounding box center [814, 140] width 138 height 26
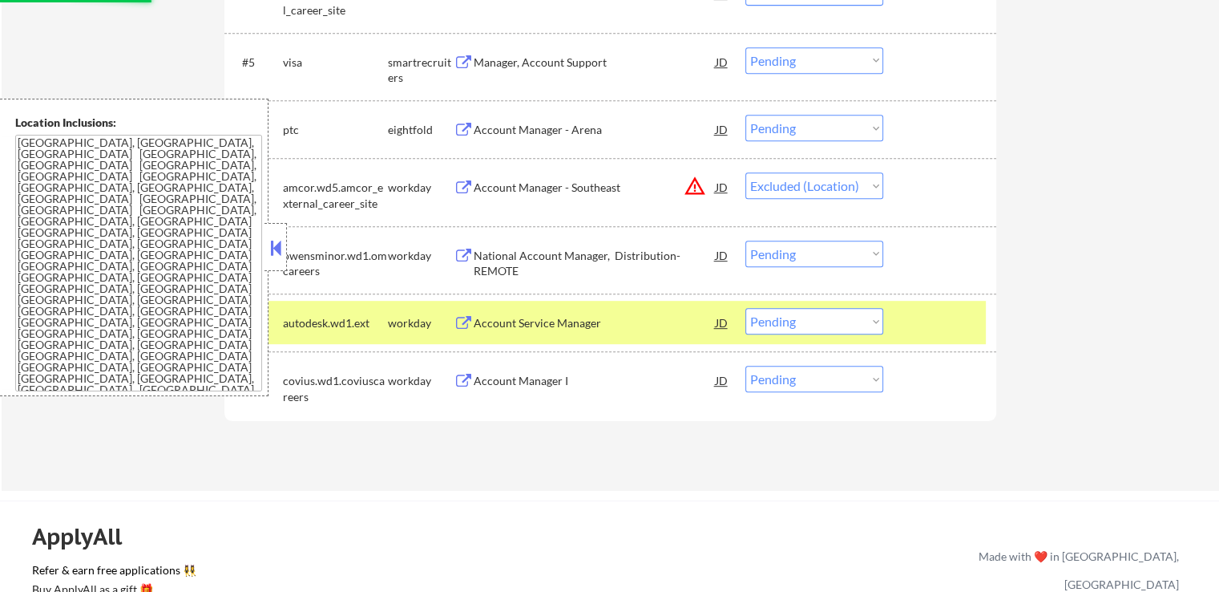
scroll to position [721, 0]
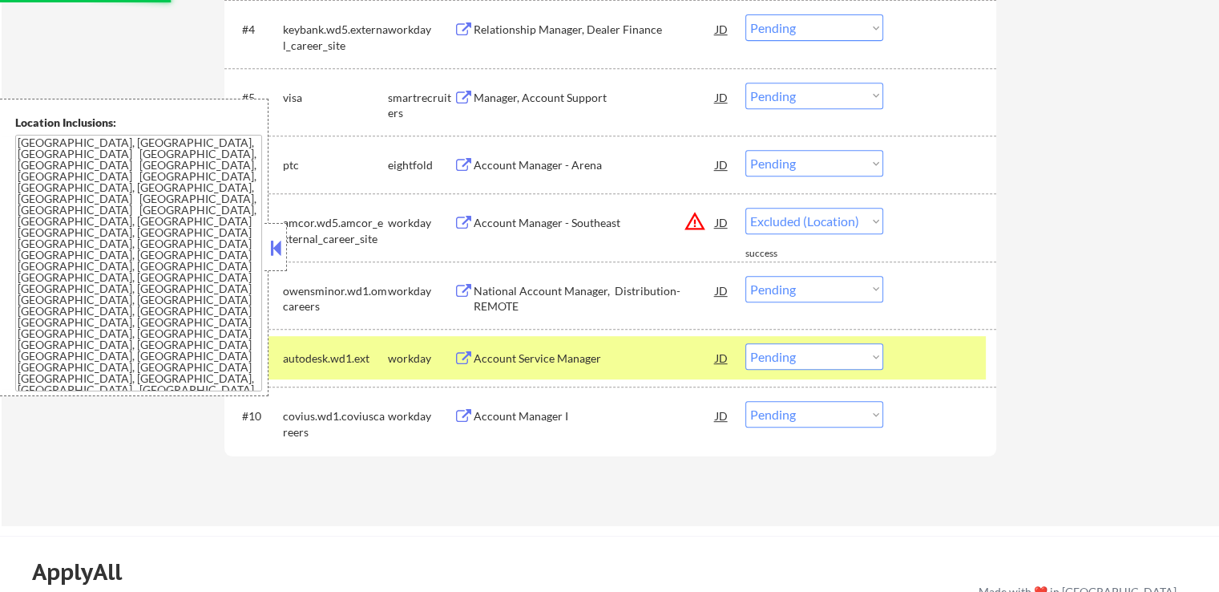
select select ""pending""
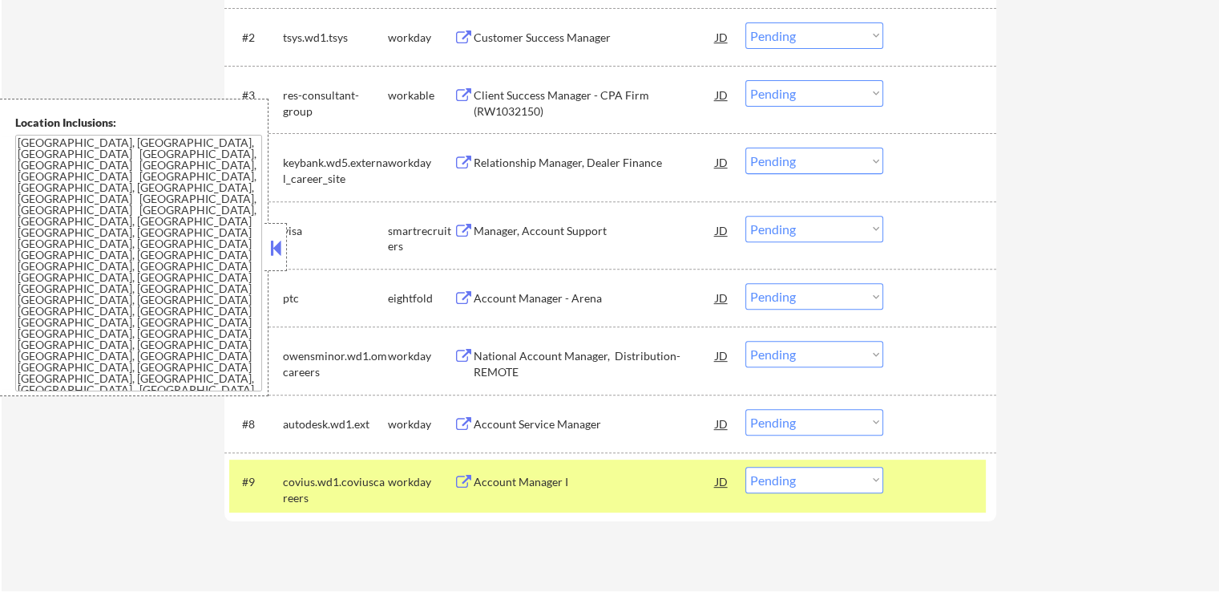
scroll to position [561, 0]
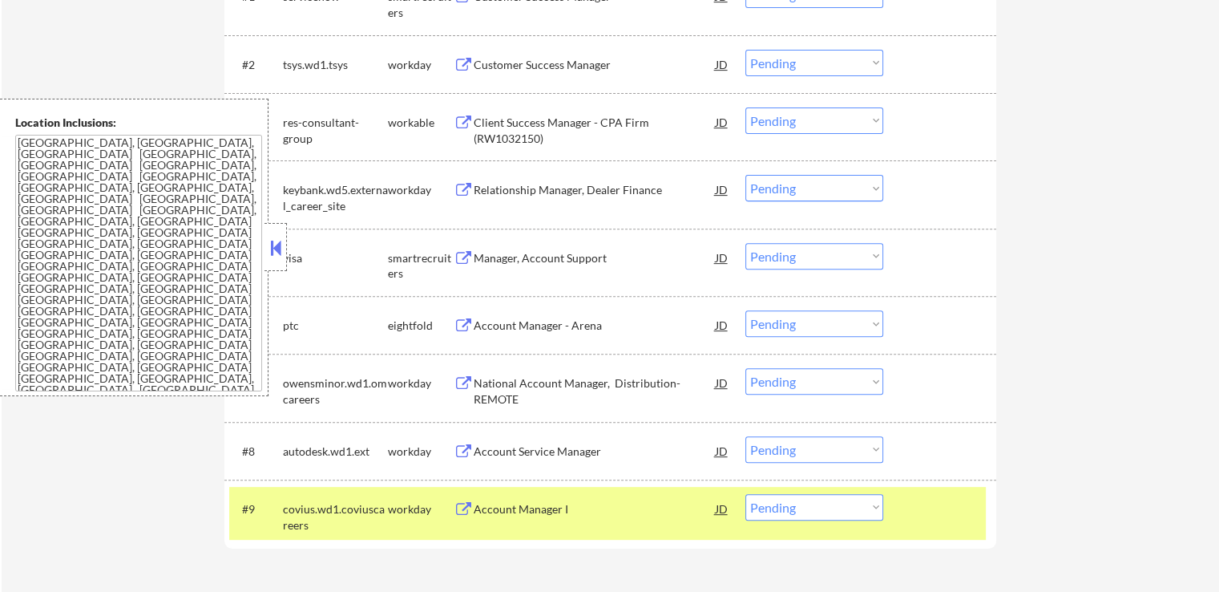
click at [494, 134] on div "Client Success Manager - CPA Firm (RW1032150)" at bounding box center [595, 130] width 242 height 31
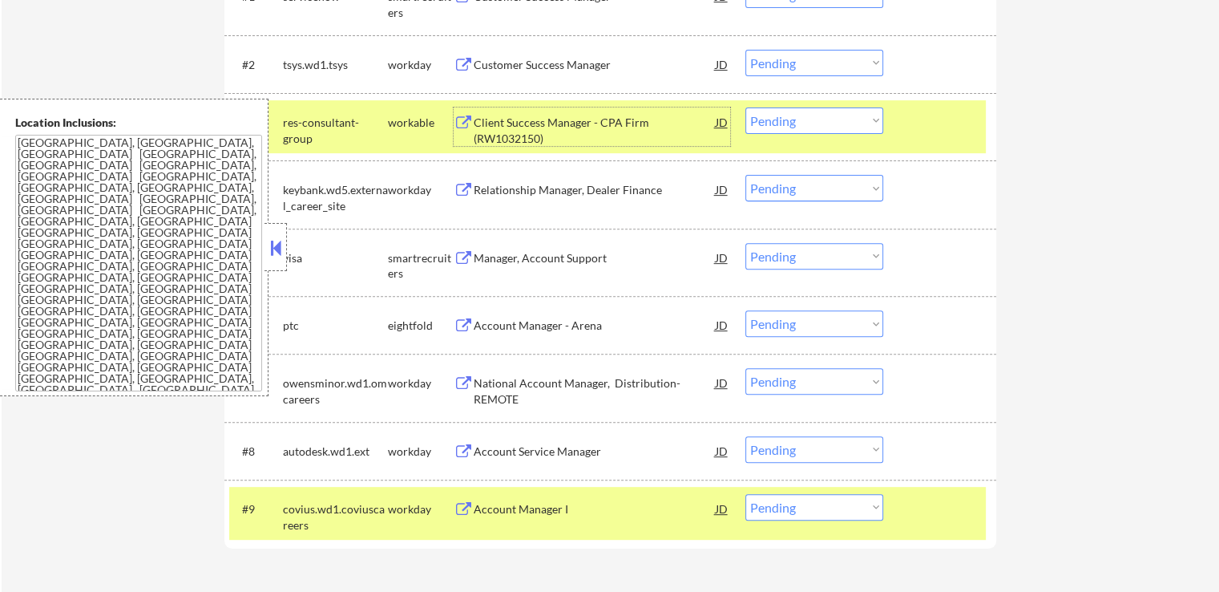
drag, startPoint x: 815, startPoint y: 122, endPoint x: 816, endPoint y: 131, distance: 8.9
click at [815, 122] on select "Choose an option... Pending Applied Excluded (Questions) Excluded (Expired) Exc…" at bounding box center [814, 120] width 138 height 26
click at [745, 107] on select "Choose an option... Pending Applied Excluded (Questions) Excluded (Expired) Exc…" at bounding box center [814, 120] width 138 height 26
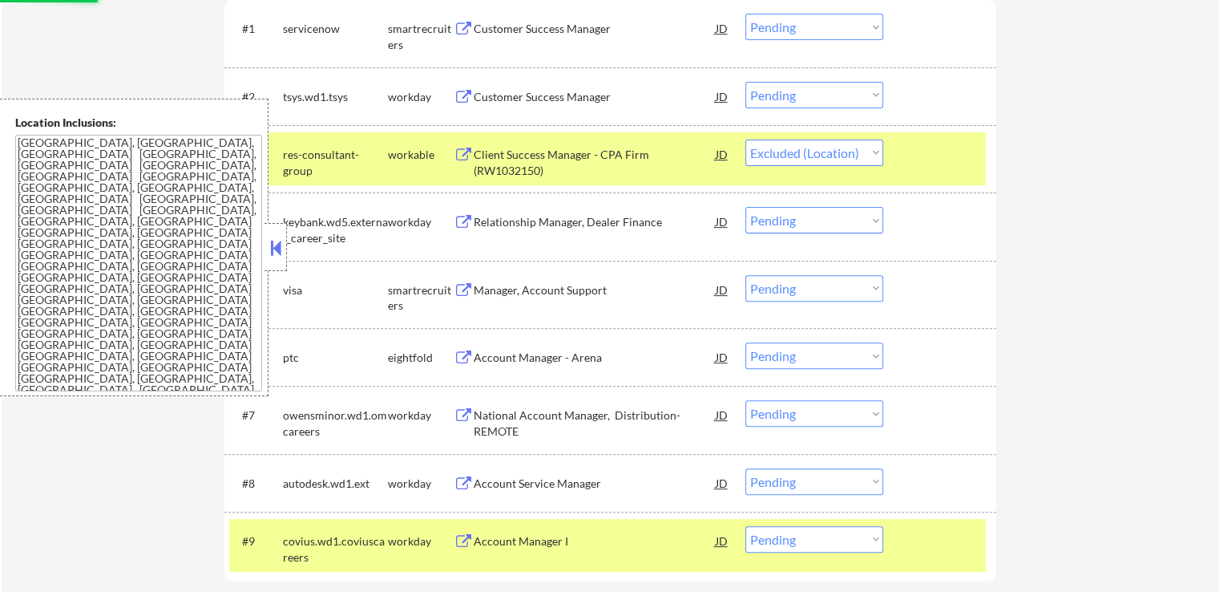
scroll to position [401, 0]
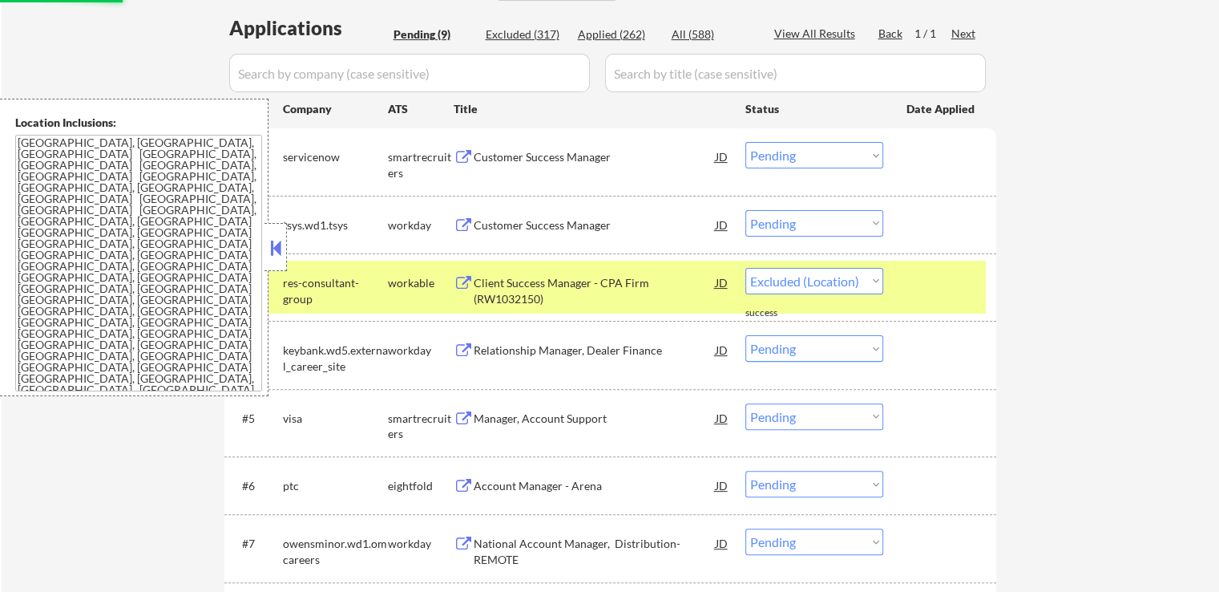
select select ""pending""
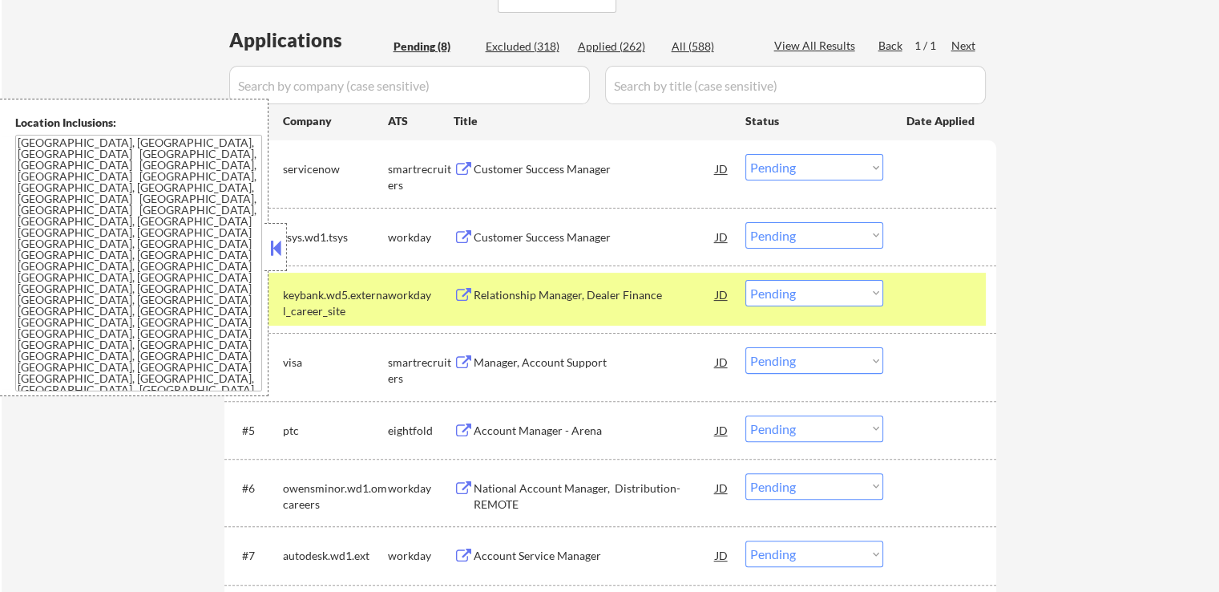
scroll to position [321, 0]
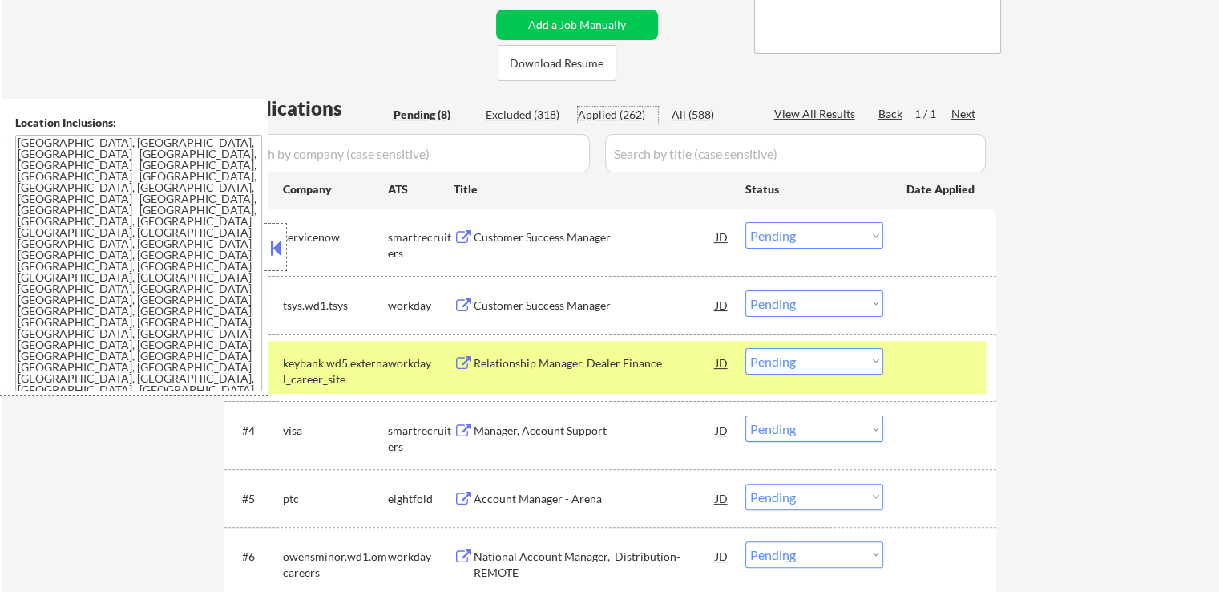
click at [626, 115] on div "Applied (262)" at bounding box center [618, 115] width 80 height 16
select select ""applied""
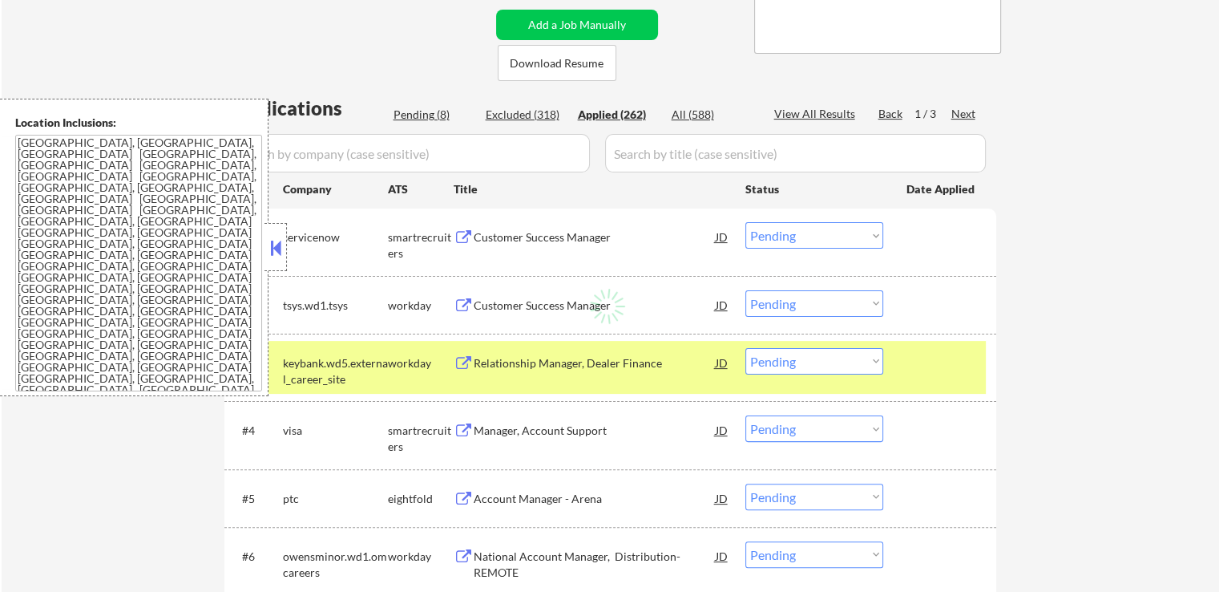
select select ""applied""
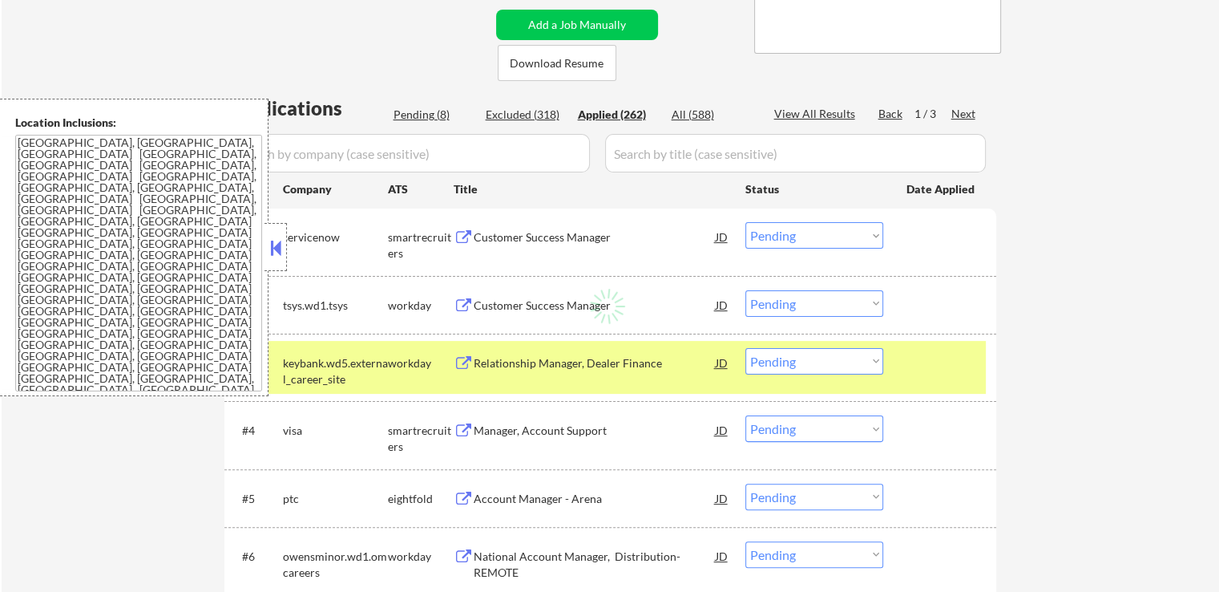
select select ""applied""
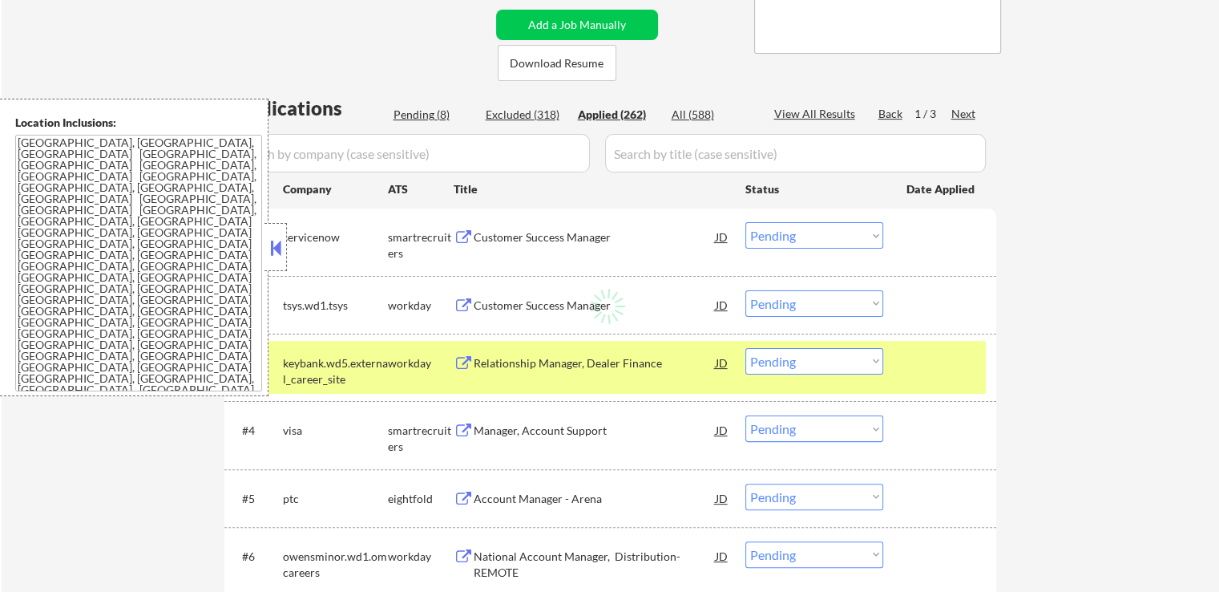
select select ""applied""
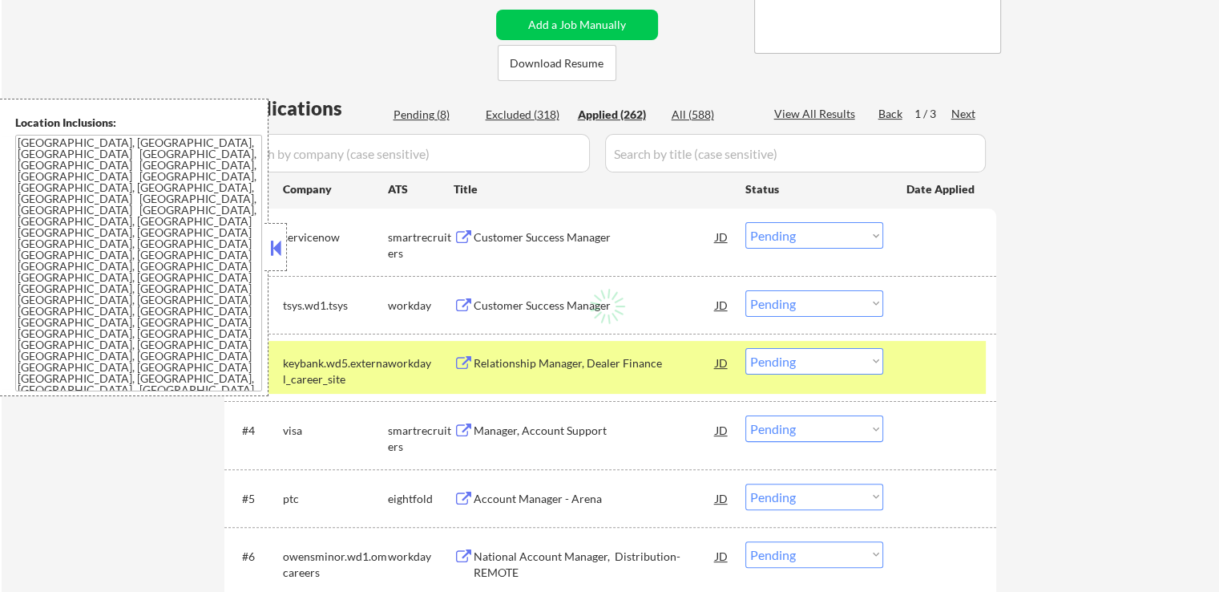
select select ""applied""
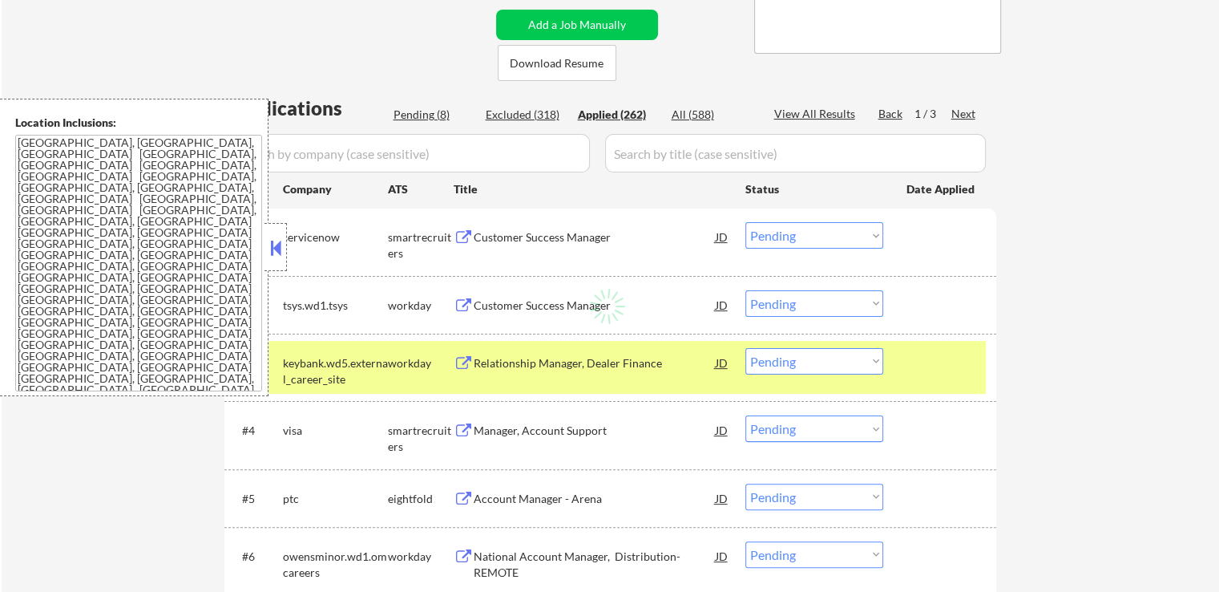
select select ""applied""
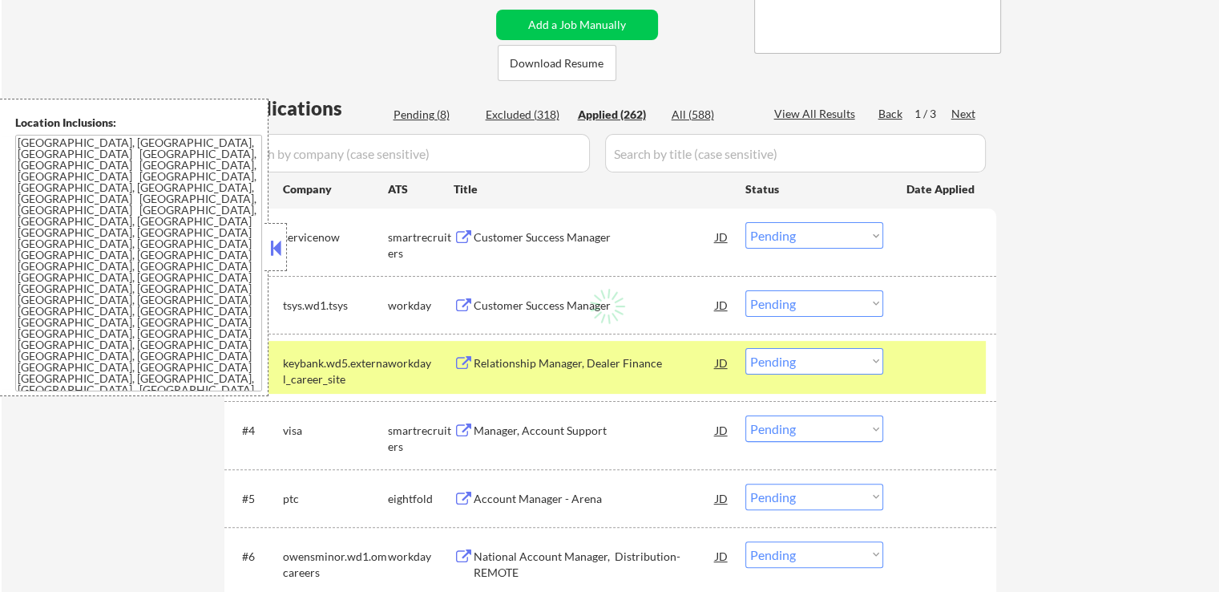
select select ""applied""
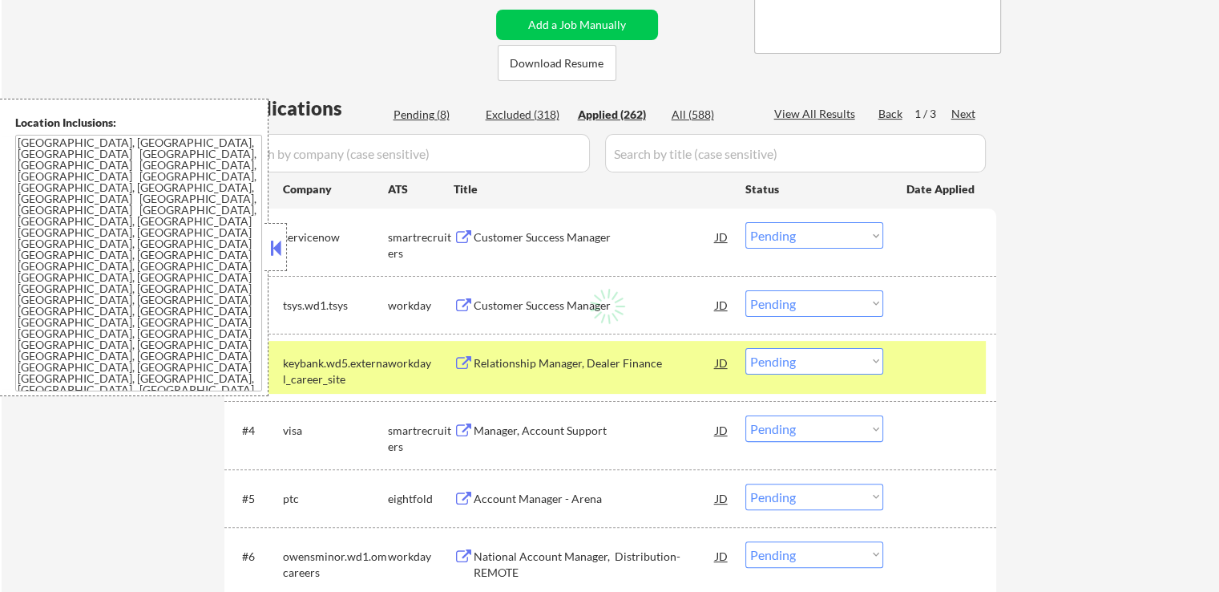
select select ""applied""
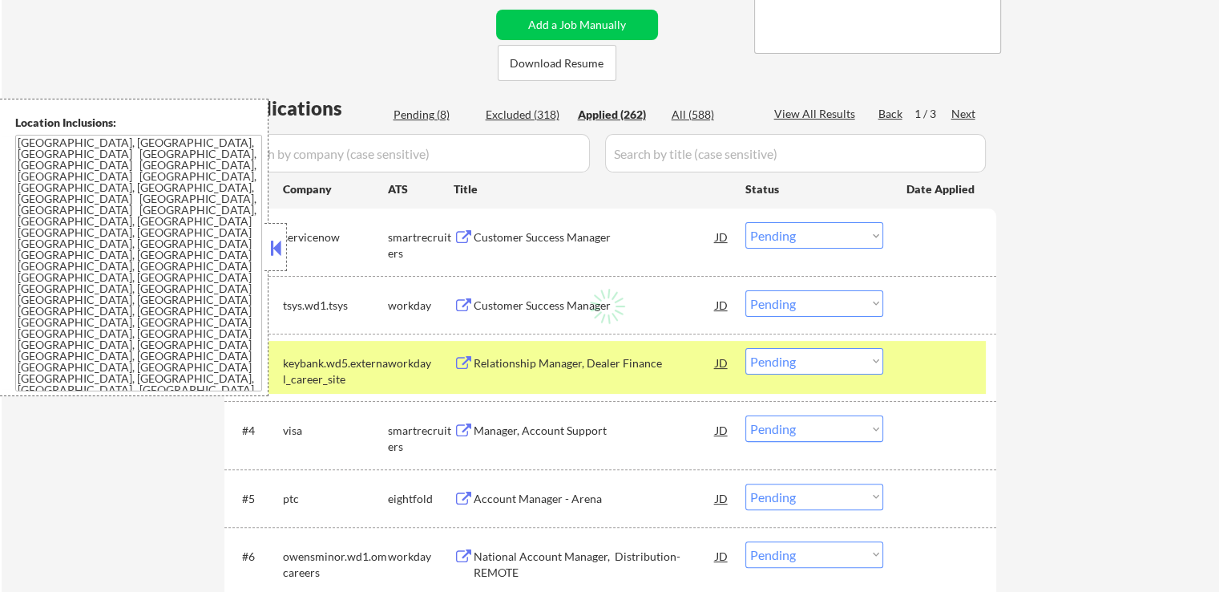
select select ""applied""
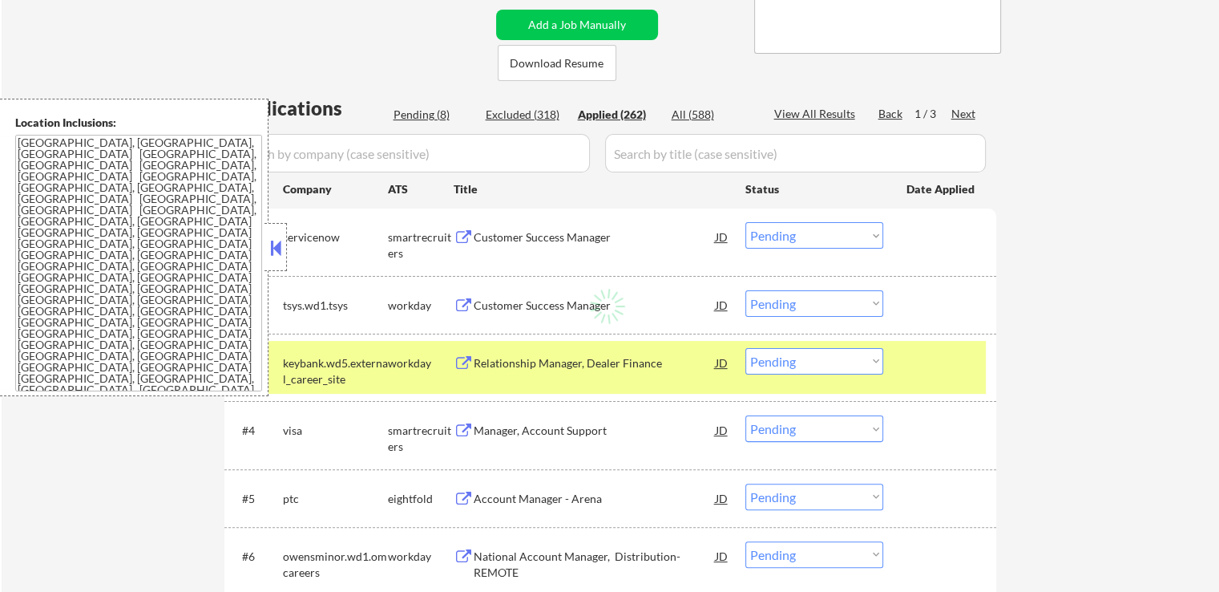
select select ""applied""
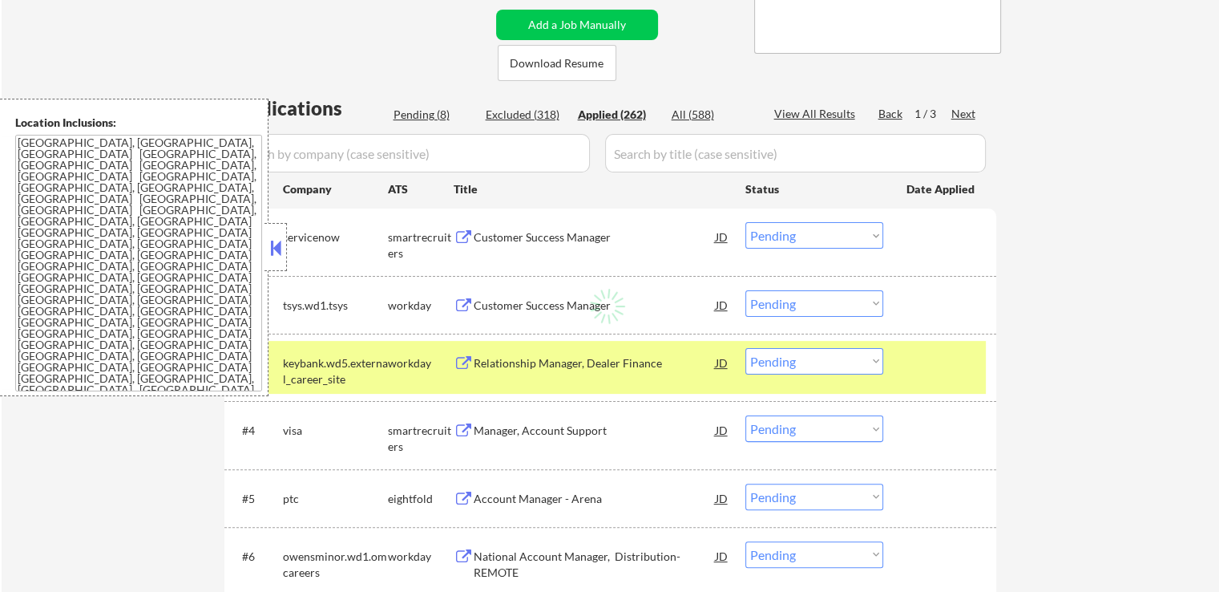
select select ""applied""
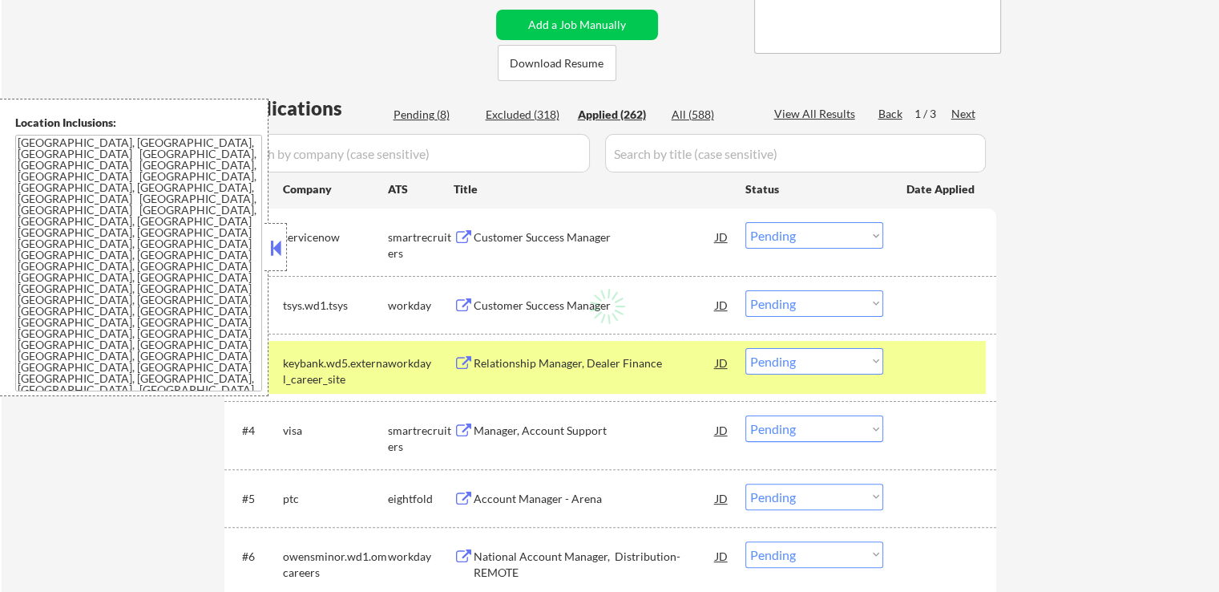
select select ""applied""
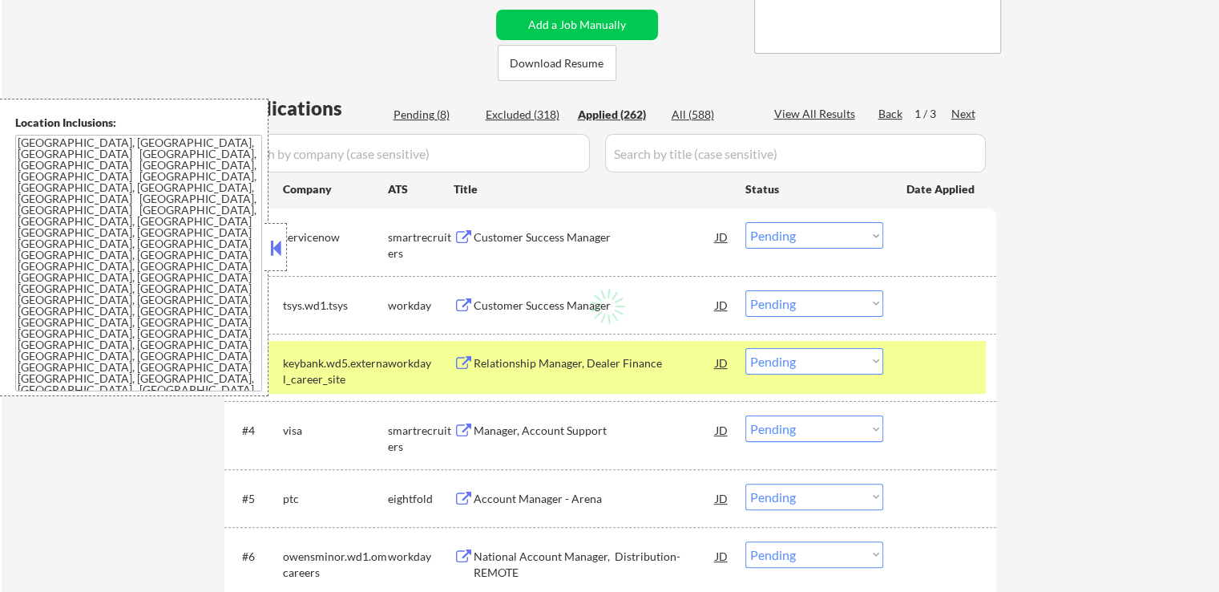
select select ""applied""
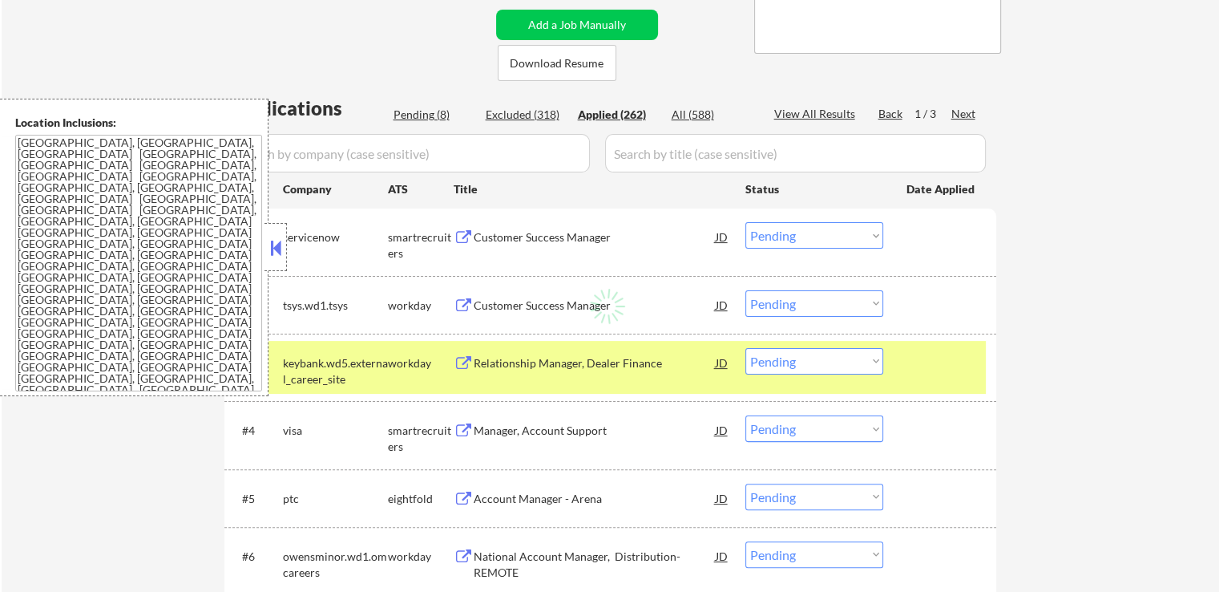
select select ""applied""
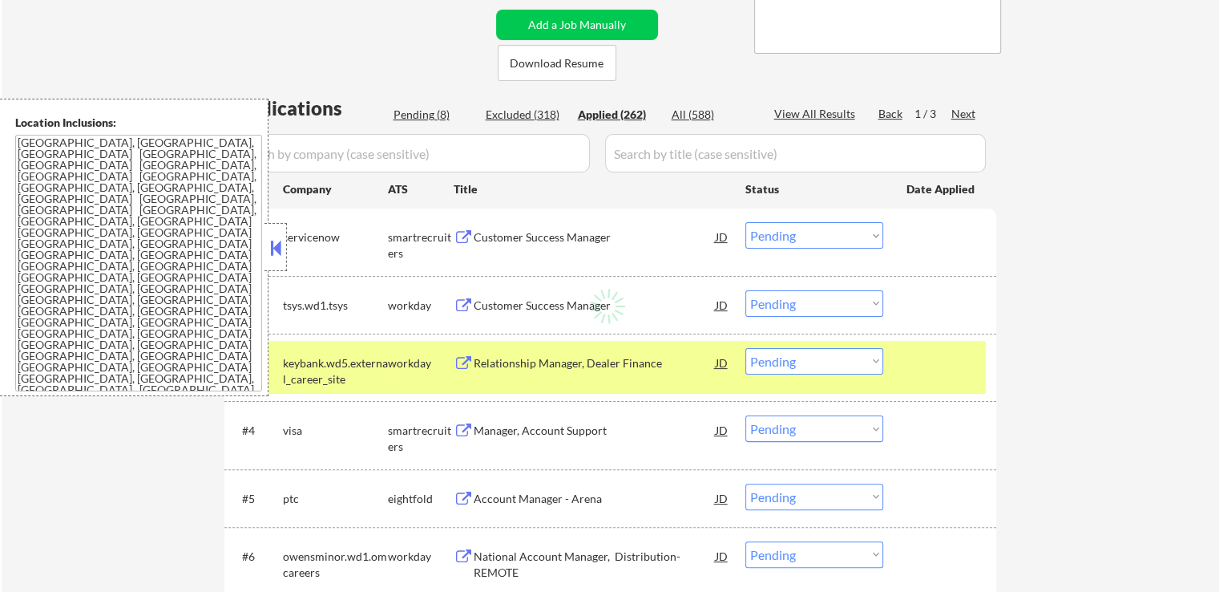
select select ""applied""
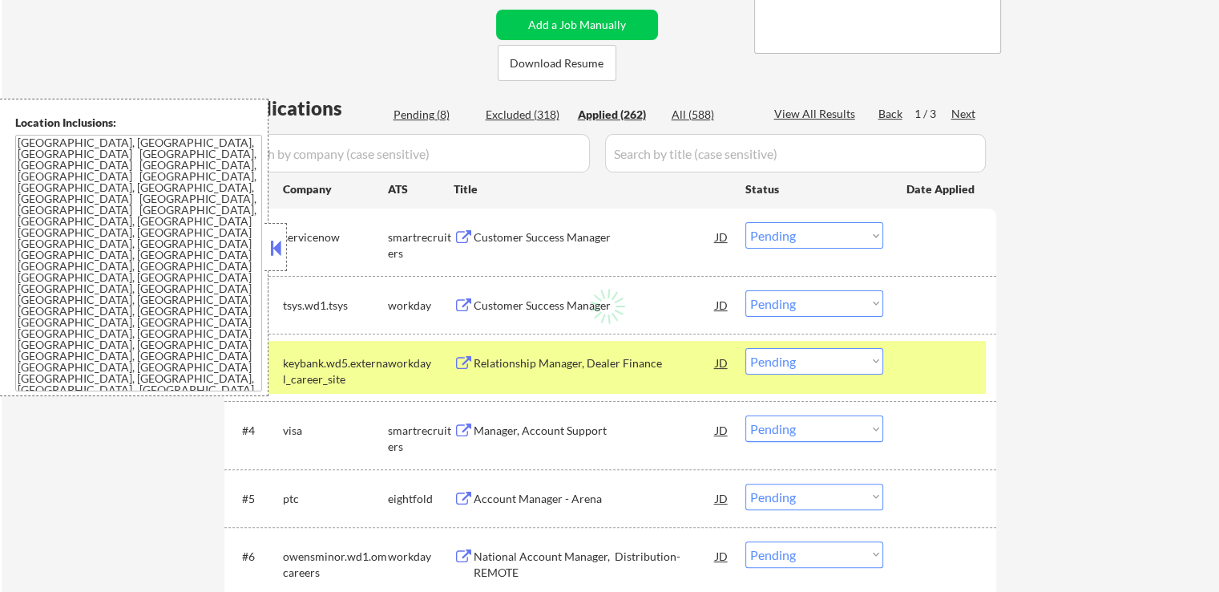
select select ""applied""
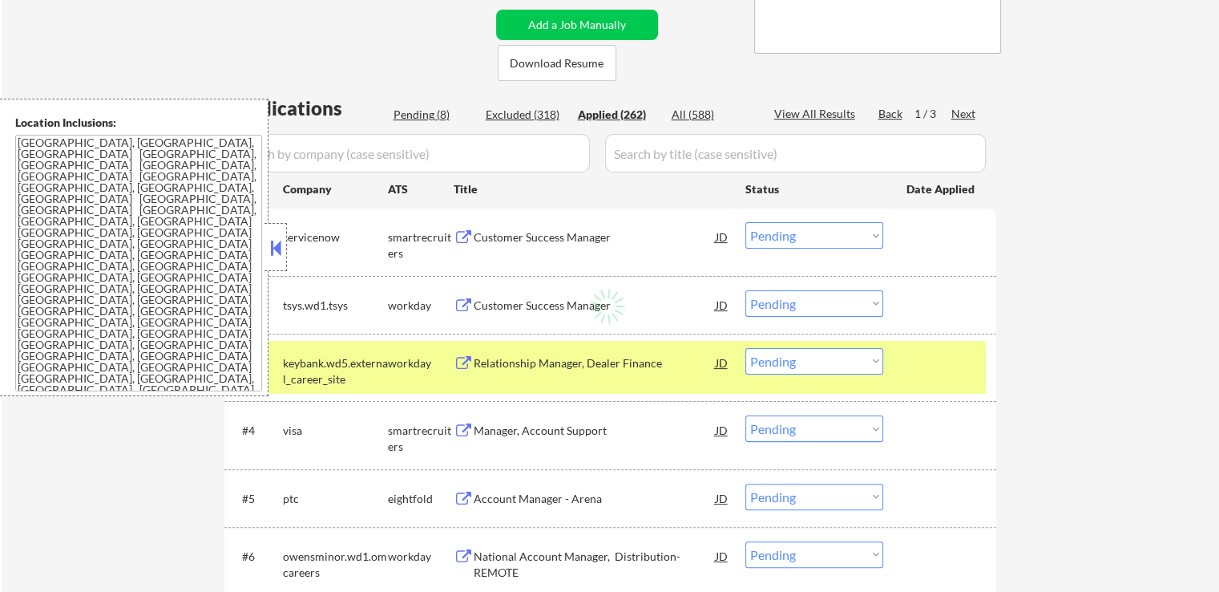
select select ""applied""
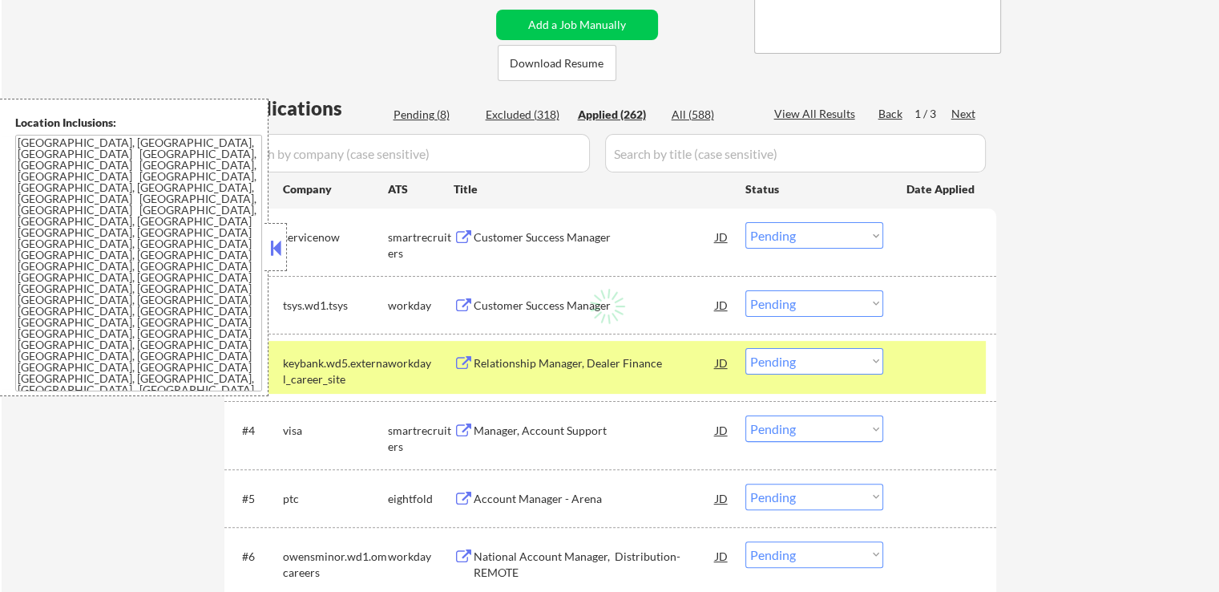
select select ""applied""
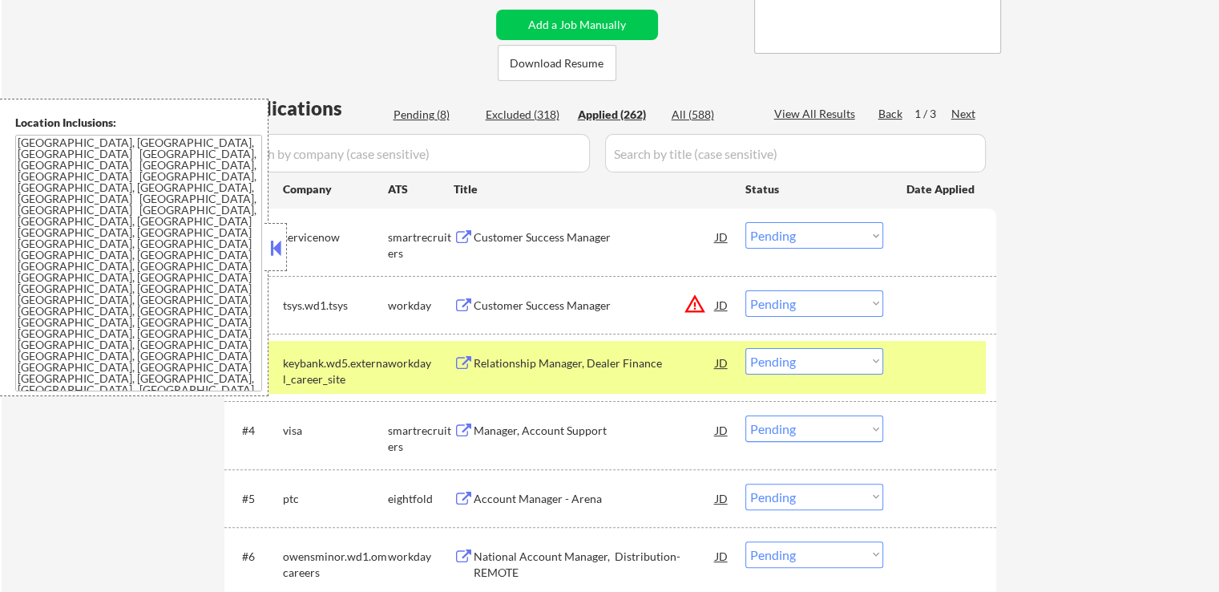
select select ""applied""
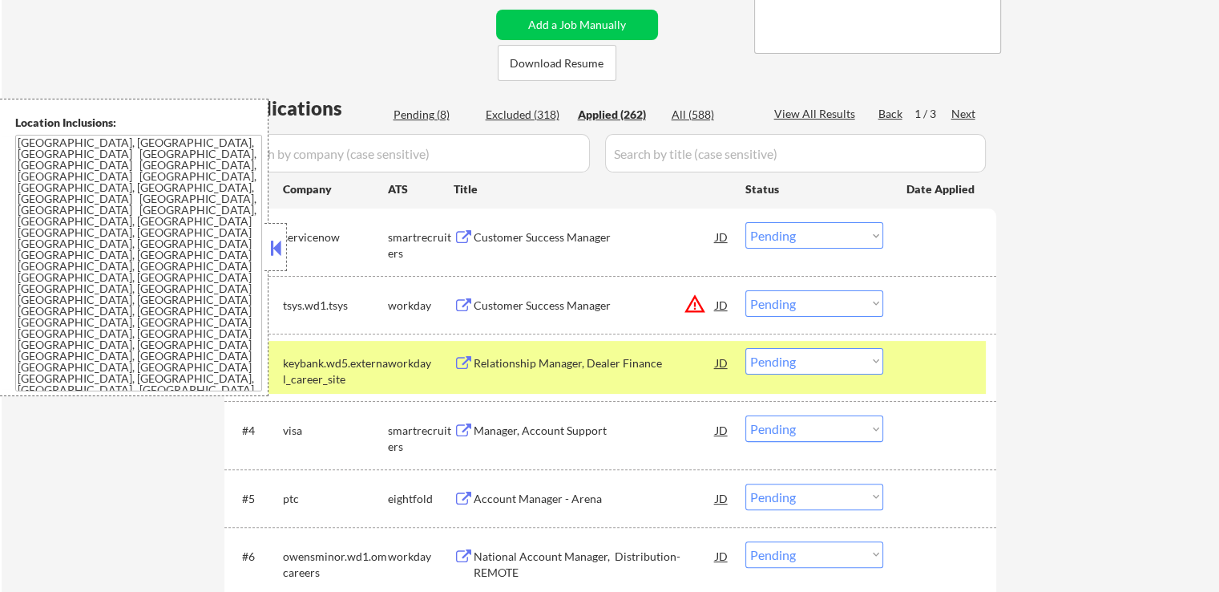
select select ""applied""
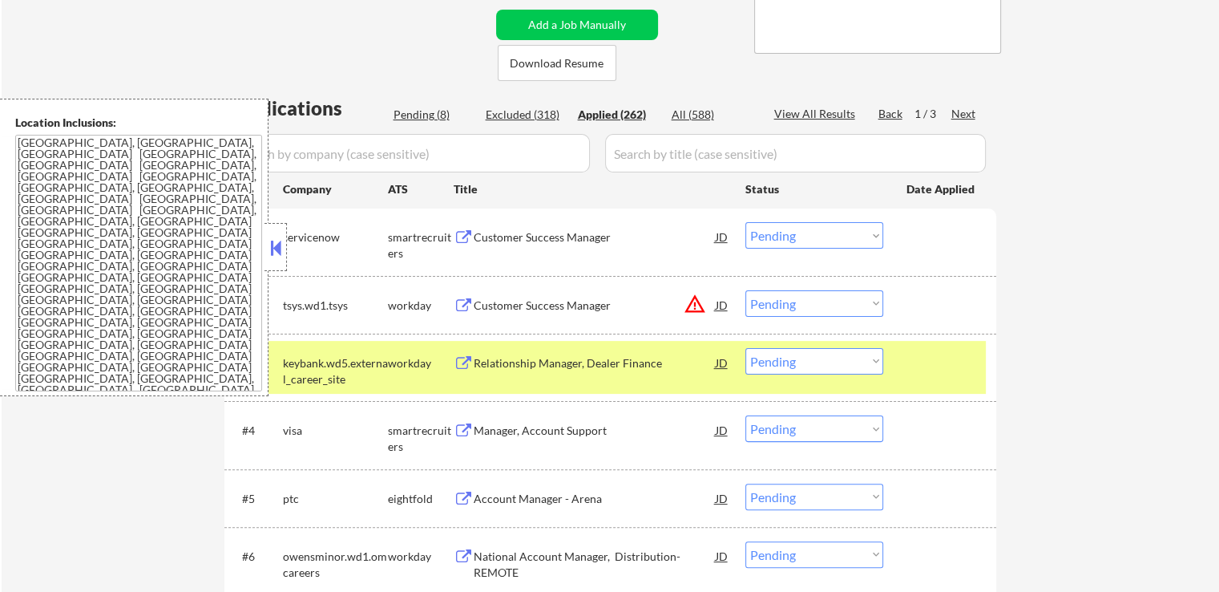
select select ""applied""
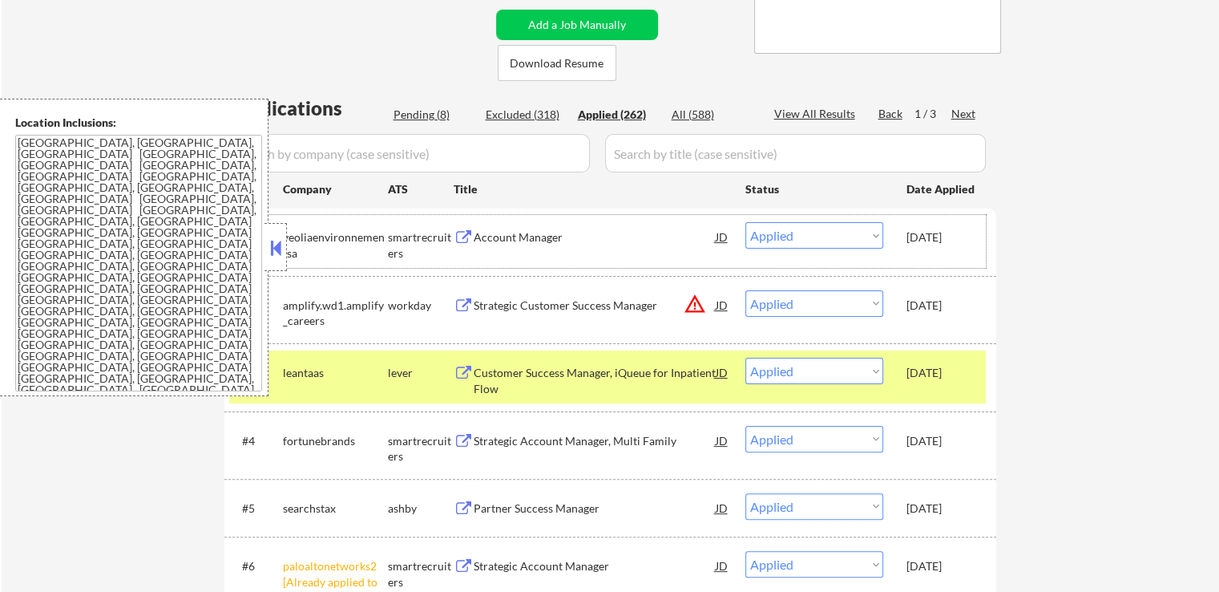
click at [971, 235] on div "#1 veoliaenvironnementsa smartrecruiters Account Manager JD Choose an option...…" at bounding box center [607, 241] width 757 height 53
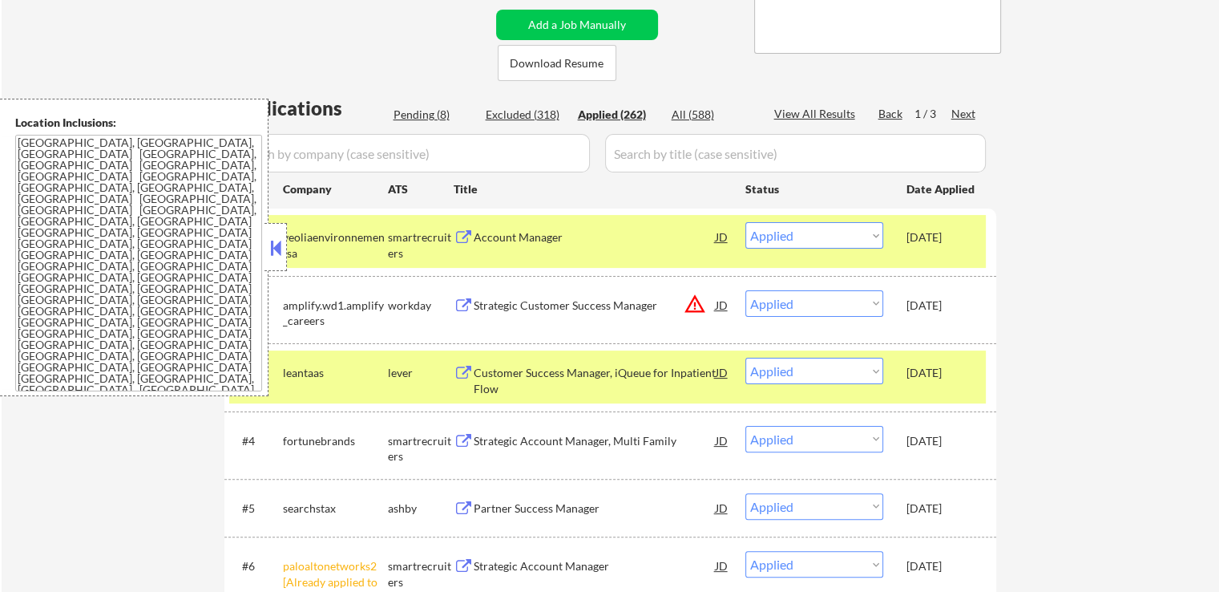
copy div "[DATE]"
